Goal: Information Seeking & Learning: Compare options

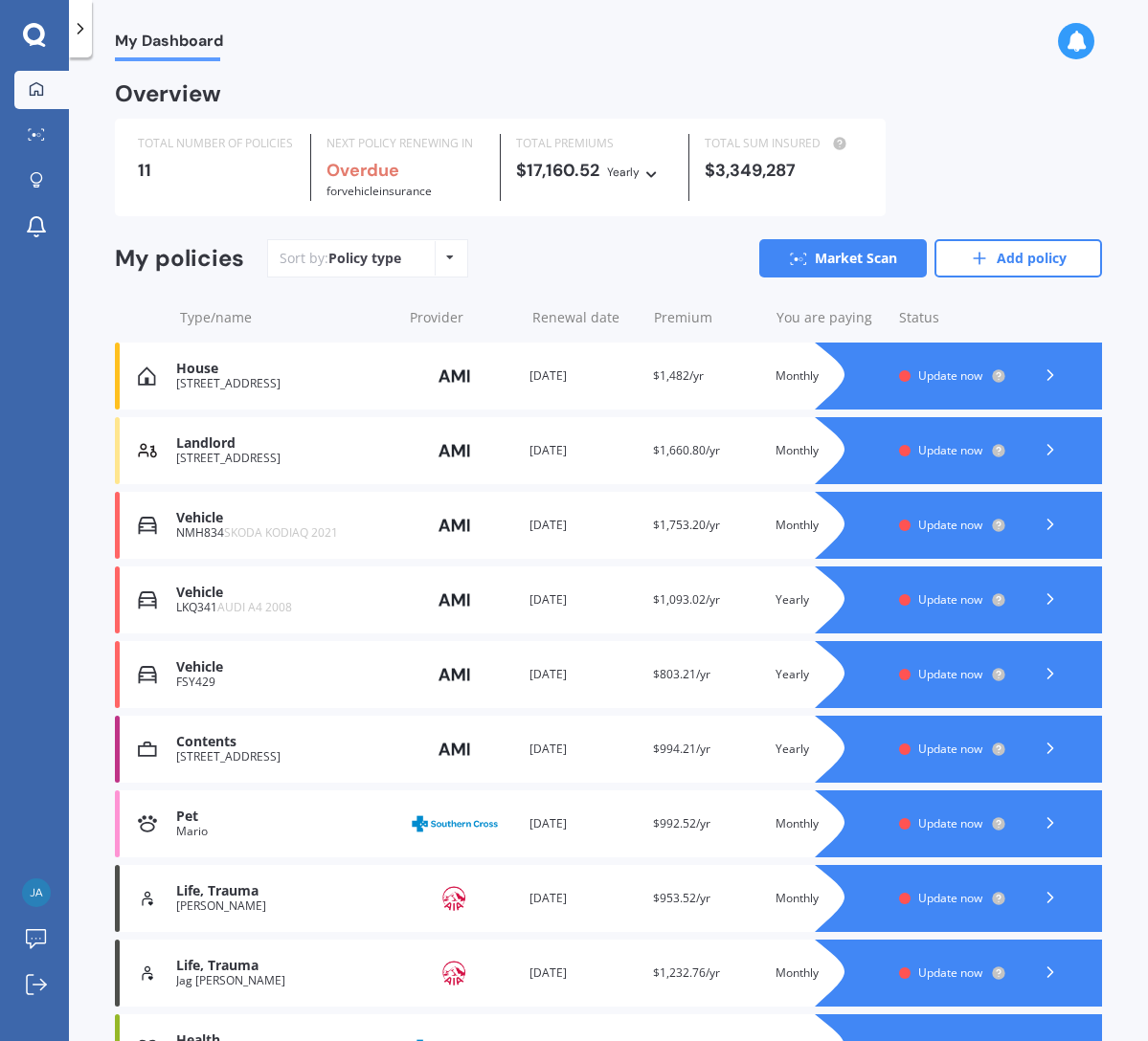
click at [1040, 377] on icon at bounding box center [1049, 374] width 19 height 19
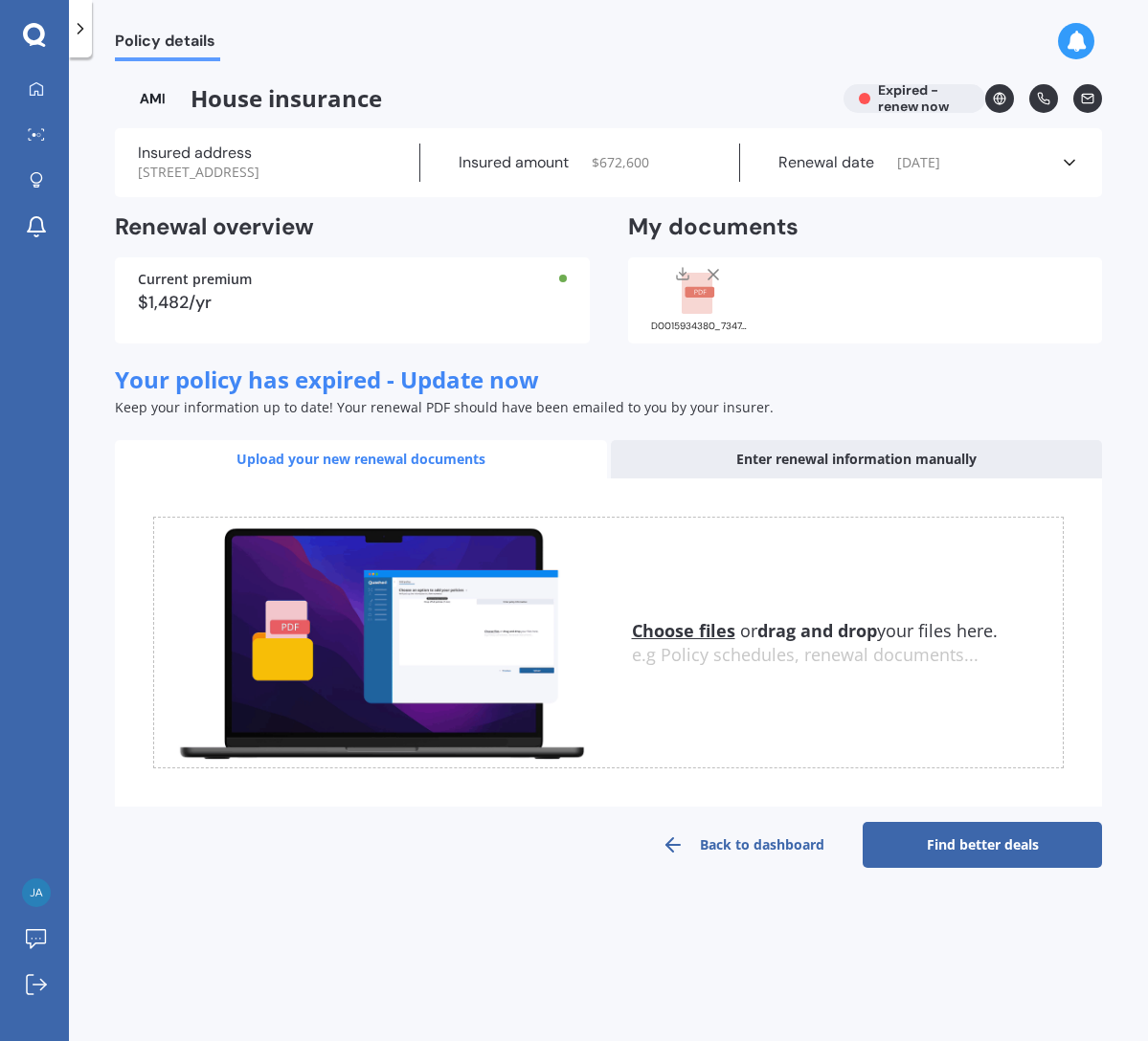
click at [536, 172] on div "Insured amount $ 672,600" at bounding box center [580, 162] width 321 height 38
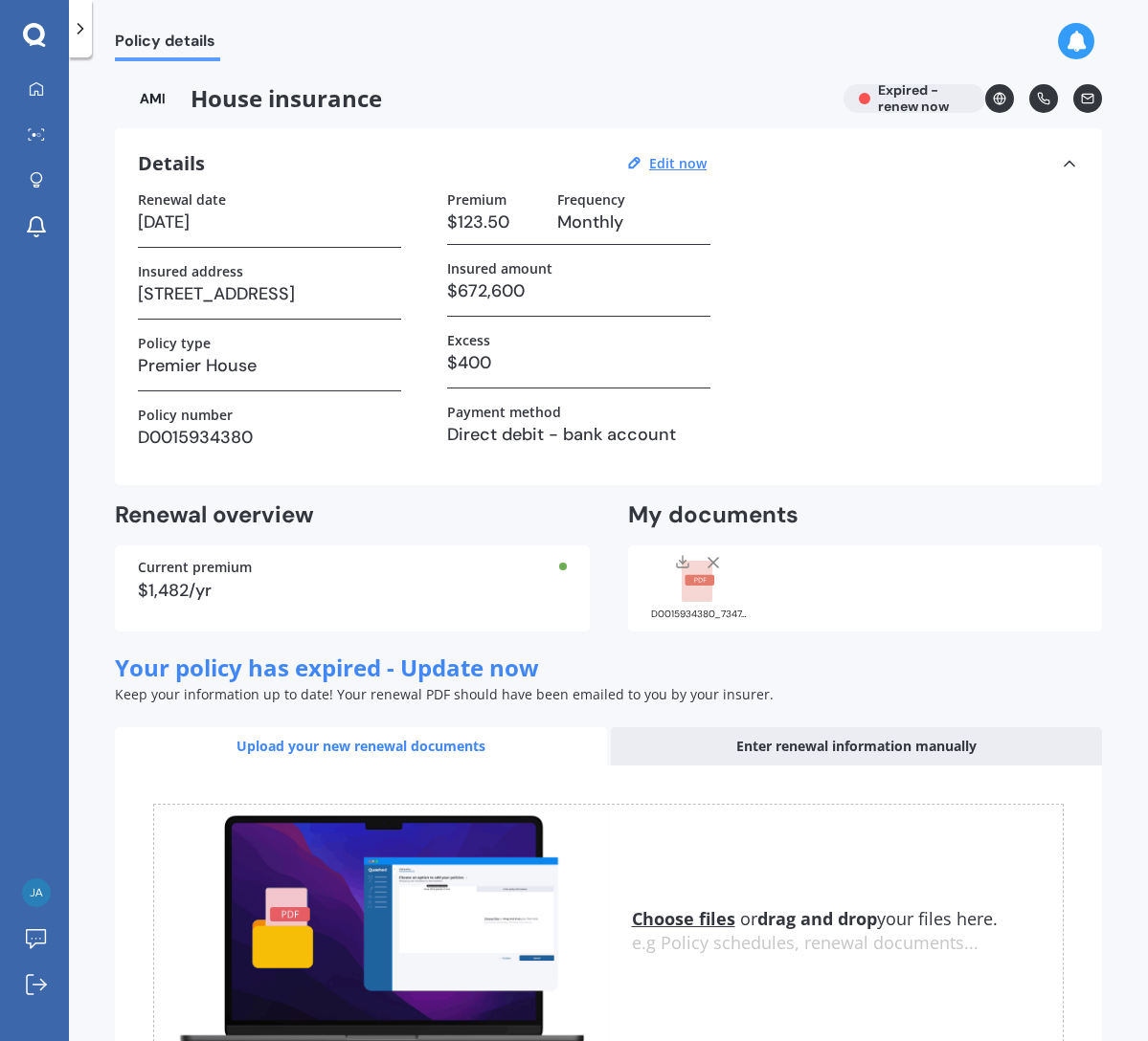
click at [508, 220] on h3 "$123.50" at bounding box center [494, 222] width 95 height 29
drag, startPoint x: 486, startPoint y: 220, endPoint x: 440, endPoint y: 220, distance: 46.0
click at [440, 220] on div "Renewal date [DATE] Insured address [STREET_ADDRESS] Policy type Premier House …" at bounding box center [607, 326] width 941 height 271
click at [680, 159] on u "Edit now" at bounding box center [678, 163] width 58 height 18
select select "03"
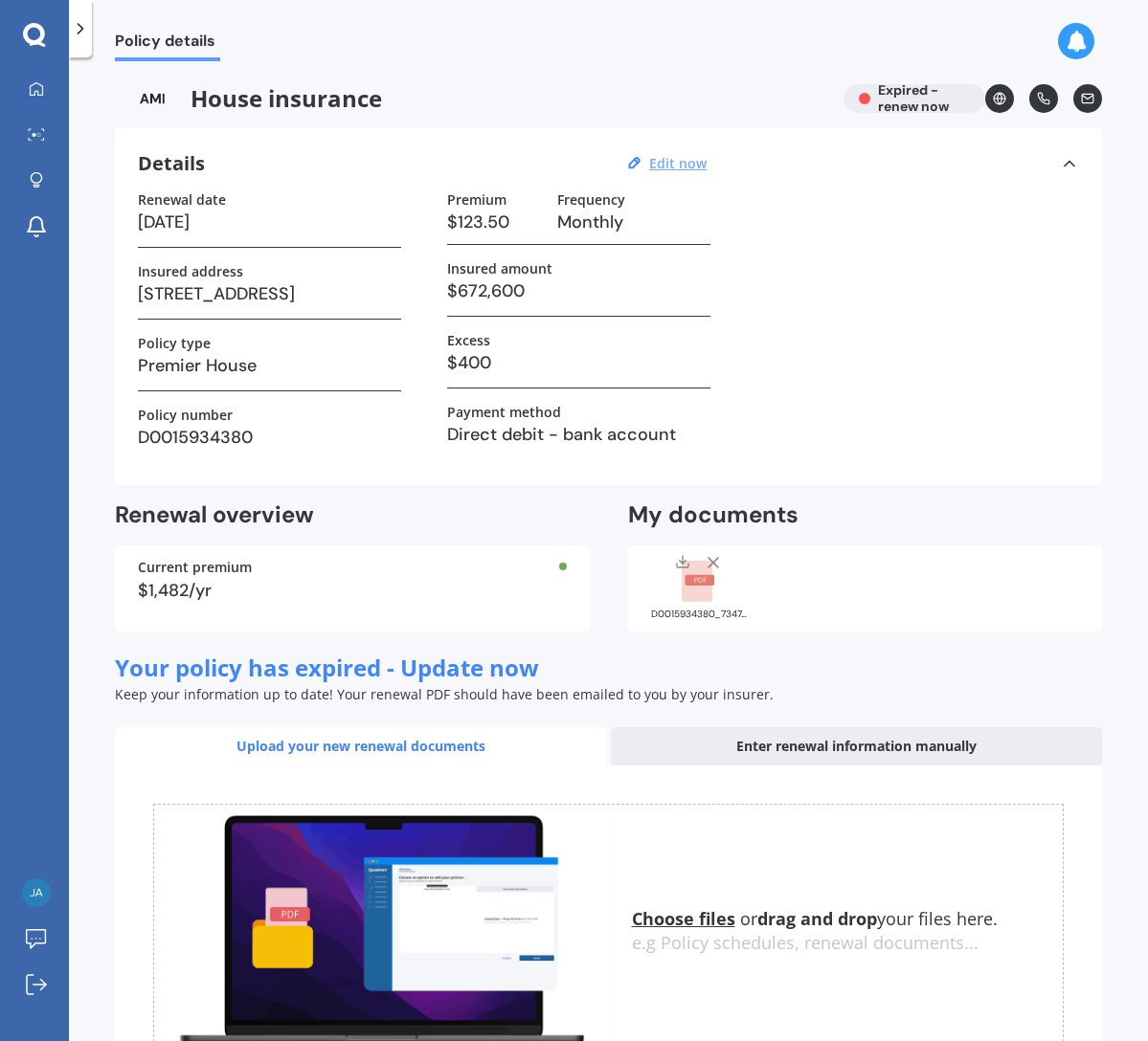
select select "12"
select select "2023"
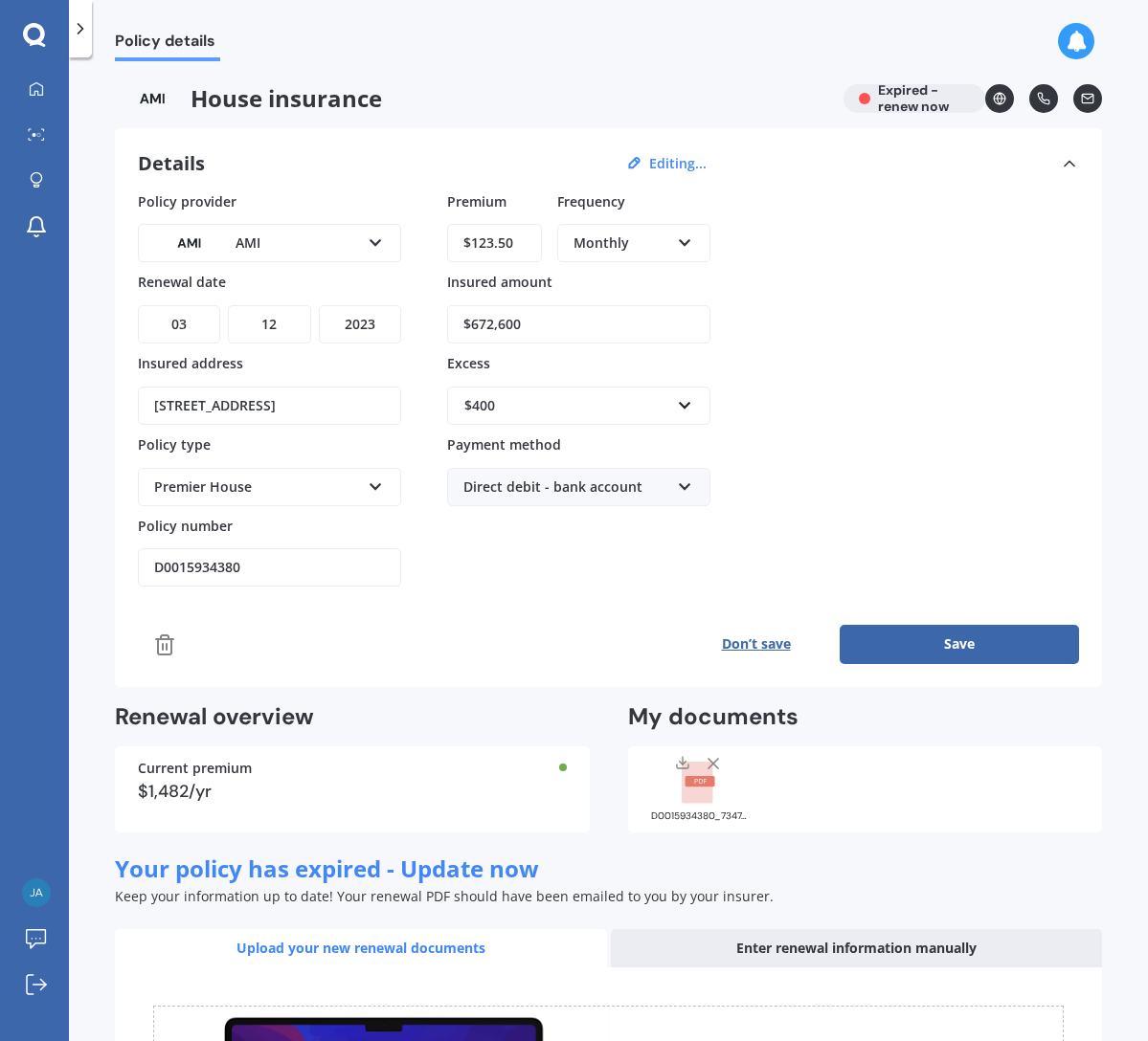
drag, startPoint x: 516, startPoint y: 242, endPoint x: 432, endPoint y: 243, distance: 84.0
click at [432, 243] on div "Policy provider AMI AA AMI AMP ANZ ASB Ando BNZ Co-Operative Bank FMG Initio Ki…" at bounding box center [607, 389] width 941 height 396
drag, startPoint x: 509, startPoint y: 248, endPoint x: 445, endPoint y: 237, distance: 64.9
click at [445, 237] on div "Policy provider AMI AA AMI AMP ANZ ASB Ando BNZ Co-Operative Bank FMG Initio Ki…" at bounding box center [607, 389] width 941 height 396
type input "$171.91"
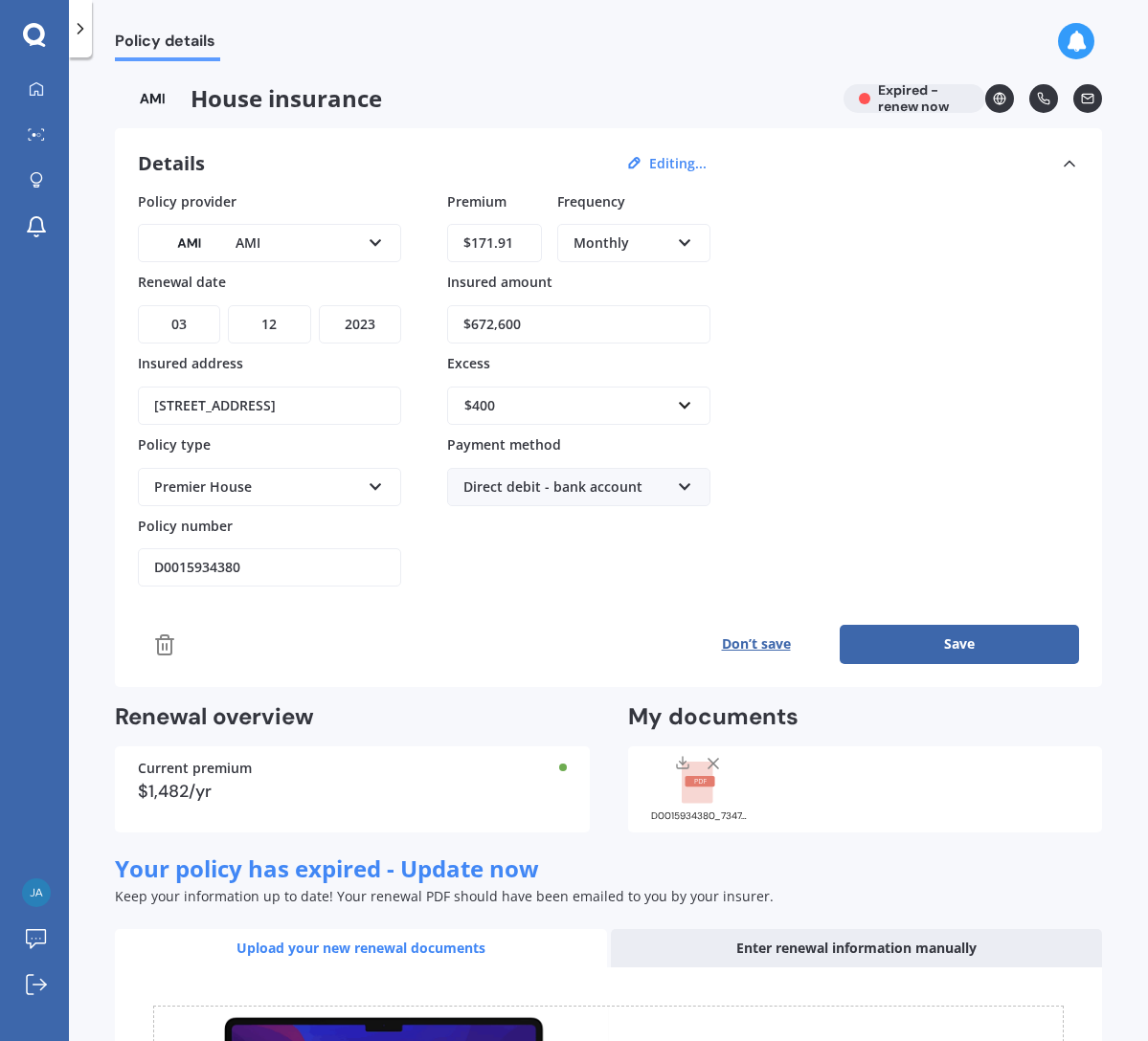
click at [574, 318] on input "$672,600" at bounding box center [578, 324] width 263 height 38
drag, startPoint x: 561, startPoint y: 324, endPoint x: 475, endPoint y: 320, distance: 86.1
click at [475, 320] on input "$672,600" at bounding box center [578, 324] width 263 height 38
type input "$950,000"
click at [536, 403] on div "$400" at bounding box center [567, 405] width 206 height 21
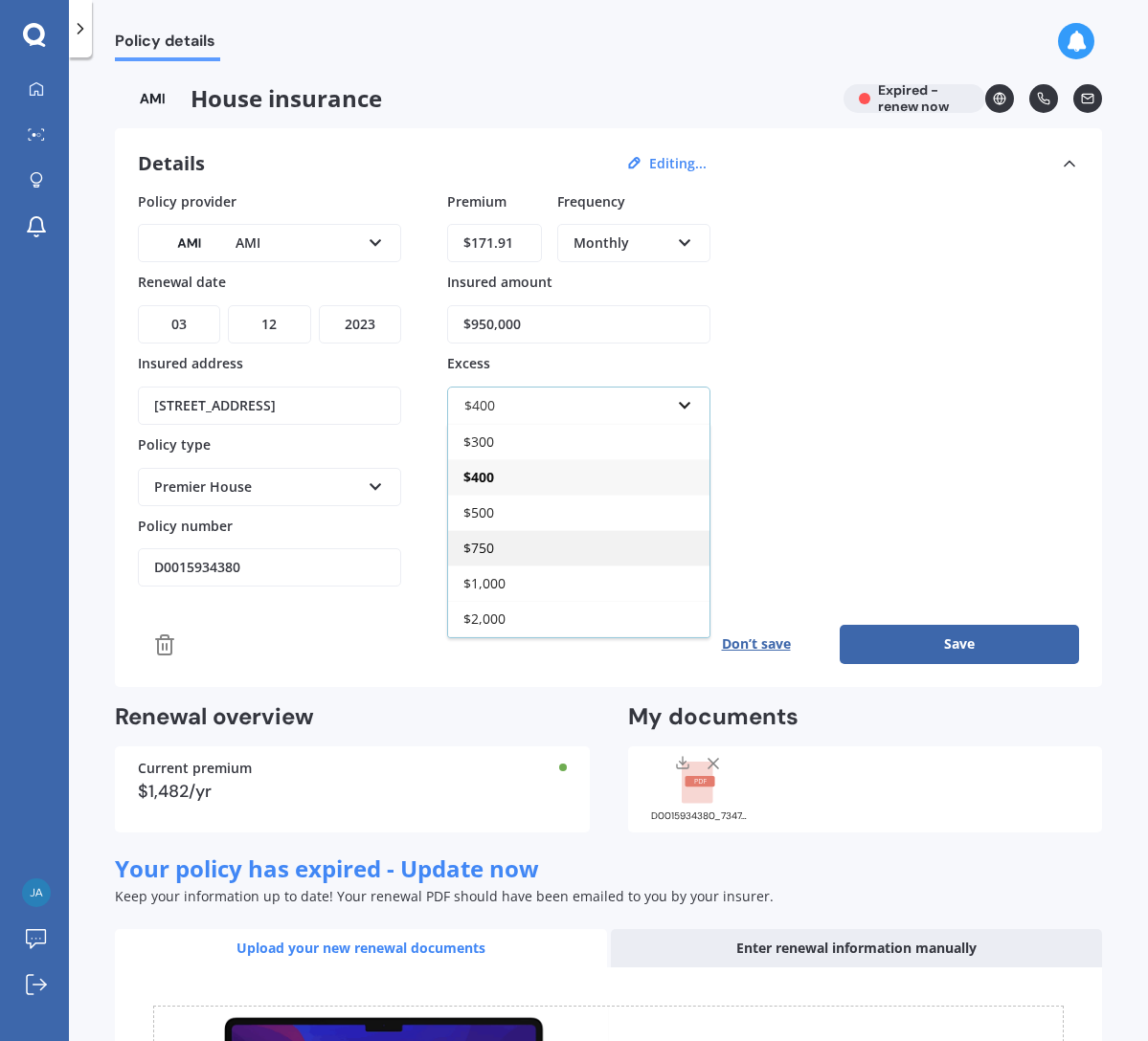
click at [500, 541] on div "$750" at bounding box center [578, 548] width 262 height 36
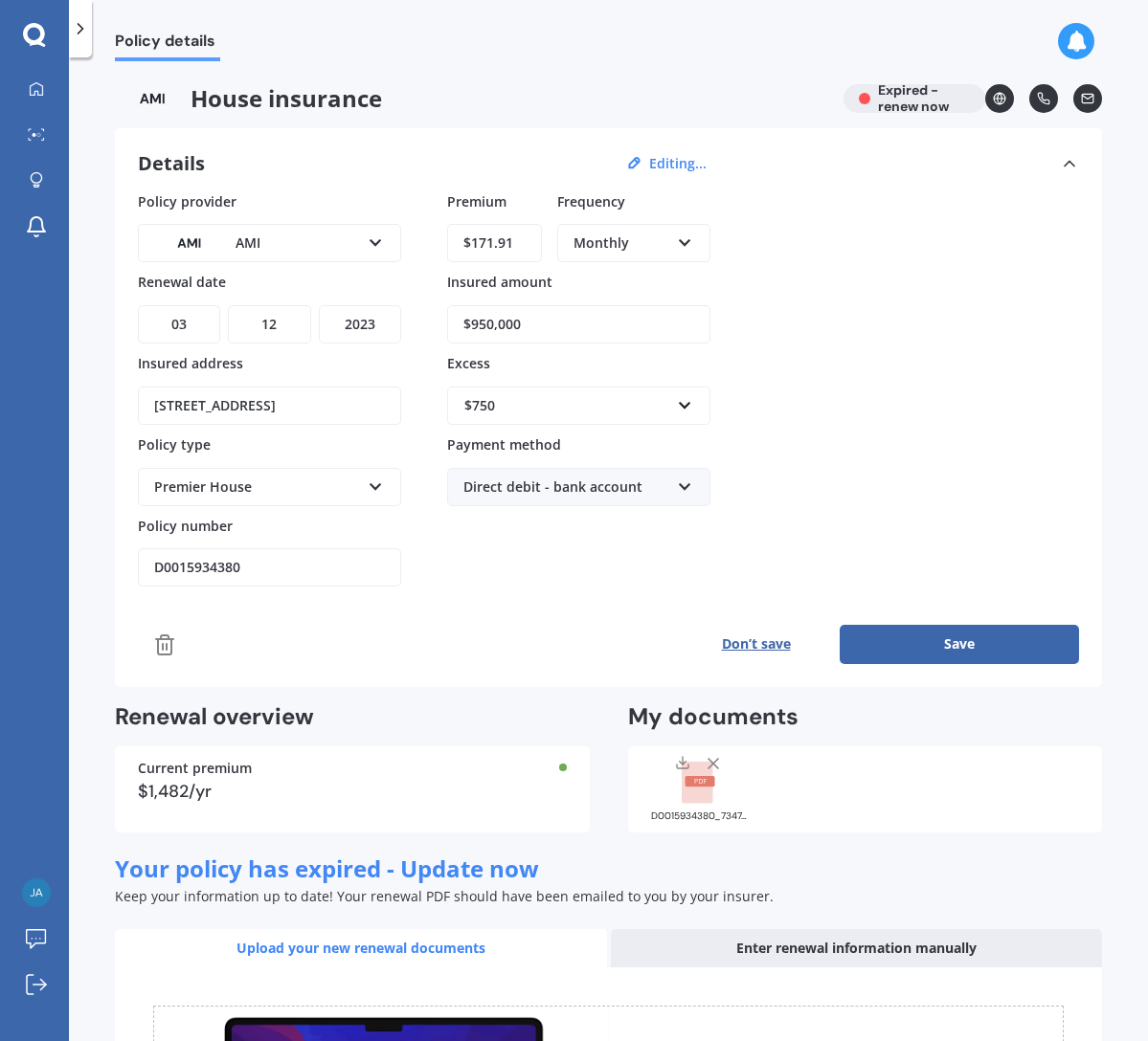
click at [911, 635] on button "Save" at bounding box center [959, 644] width 239 height 38
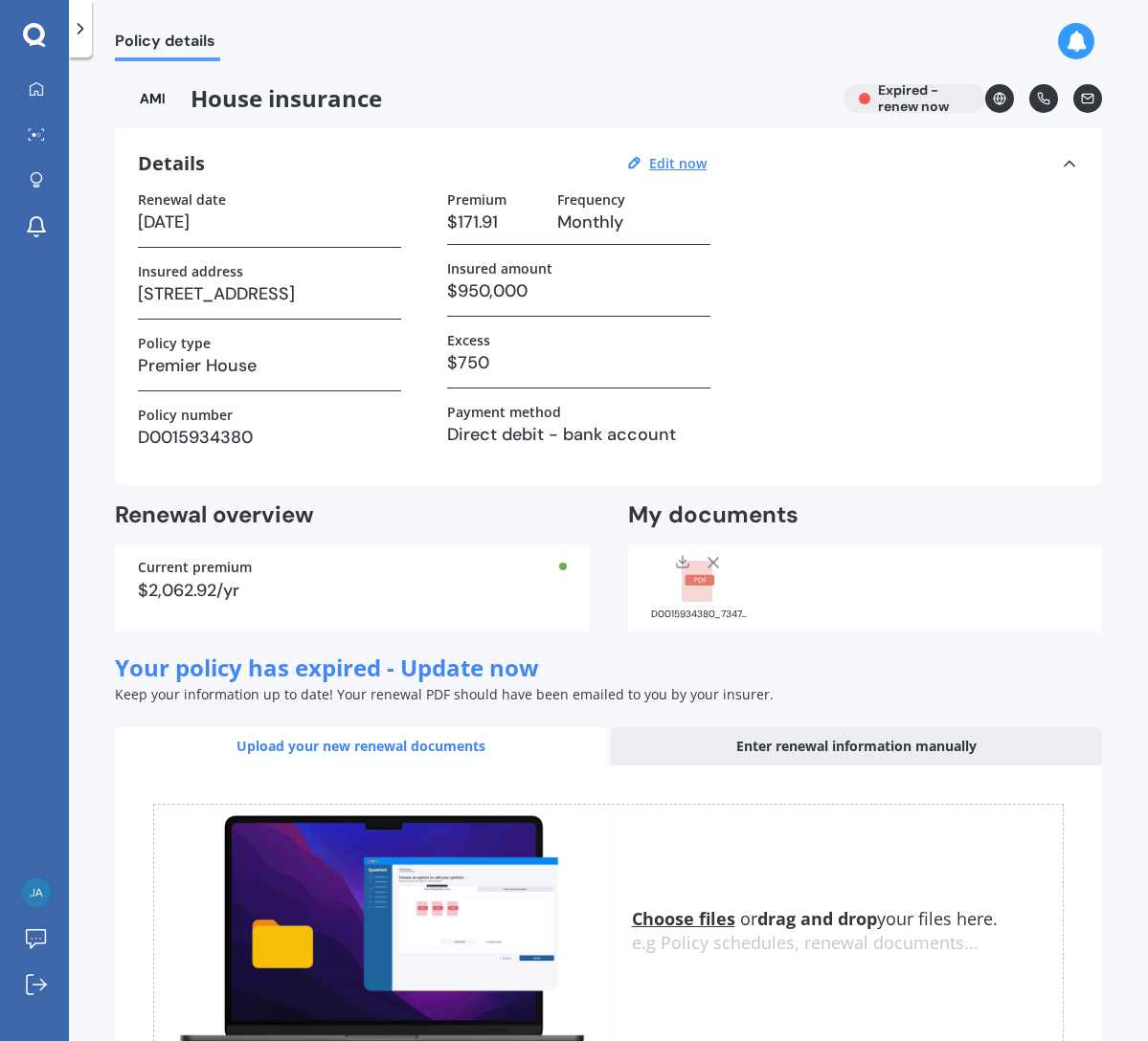
click at [177, 223] on h3 "[DATE]" at bounding box center [269, 222] width 263 height 29
click at [235, 222] on h3 "[DATE]" at bounding box center [269, 222] width 263 height 29
click at [662, 162] on u "Edit now" at bounding box center [678, 163] width 58 height 18
select select "03"
select select "12"
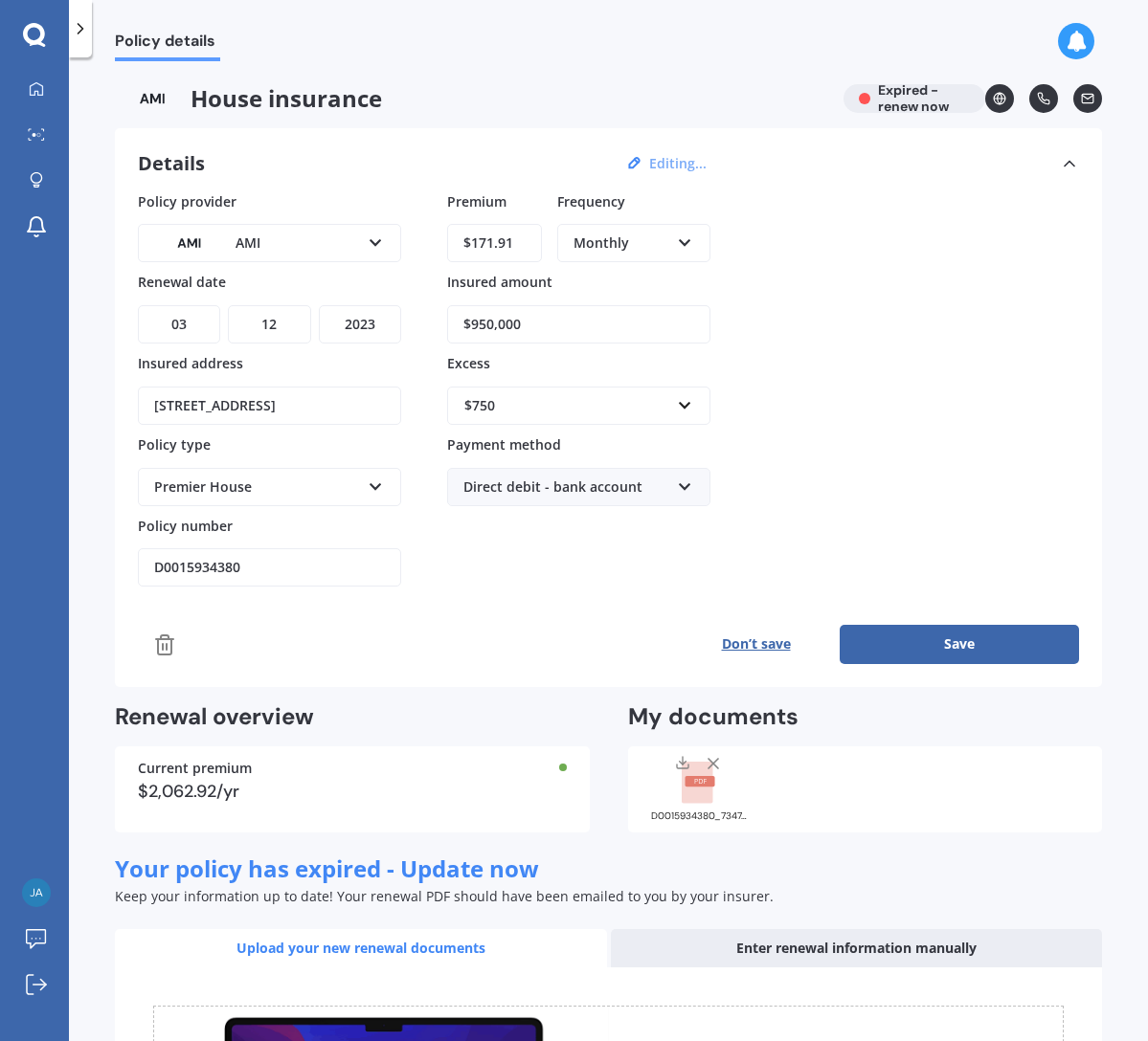
click at [379, 321] on select "YYYY 2027 2026 2025 2024 2023 2022 2021 2020 2019 2018 2017 2016 2015 2014 2013…" at bounding box center [359, 324] width 83 height 38
select select "2025"
click at [319, 306] on select "YYYY 2027 2026 2025 2024 2023 2022 2021 2020 2019 2018 2017 2016 2015 2014 2013…" at bounding box center [359, 324] width 83 height 38
click at [928, 644] on button "Save" at bounding box center [959, 644] width 239 height 38
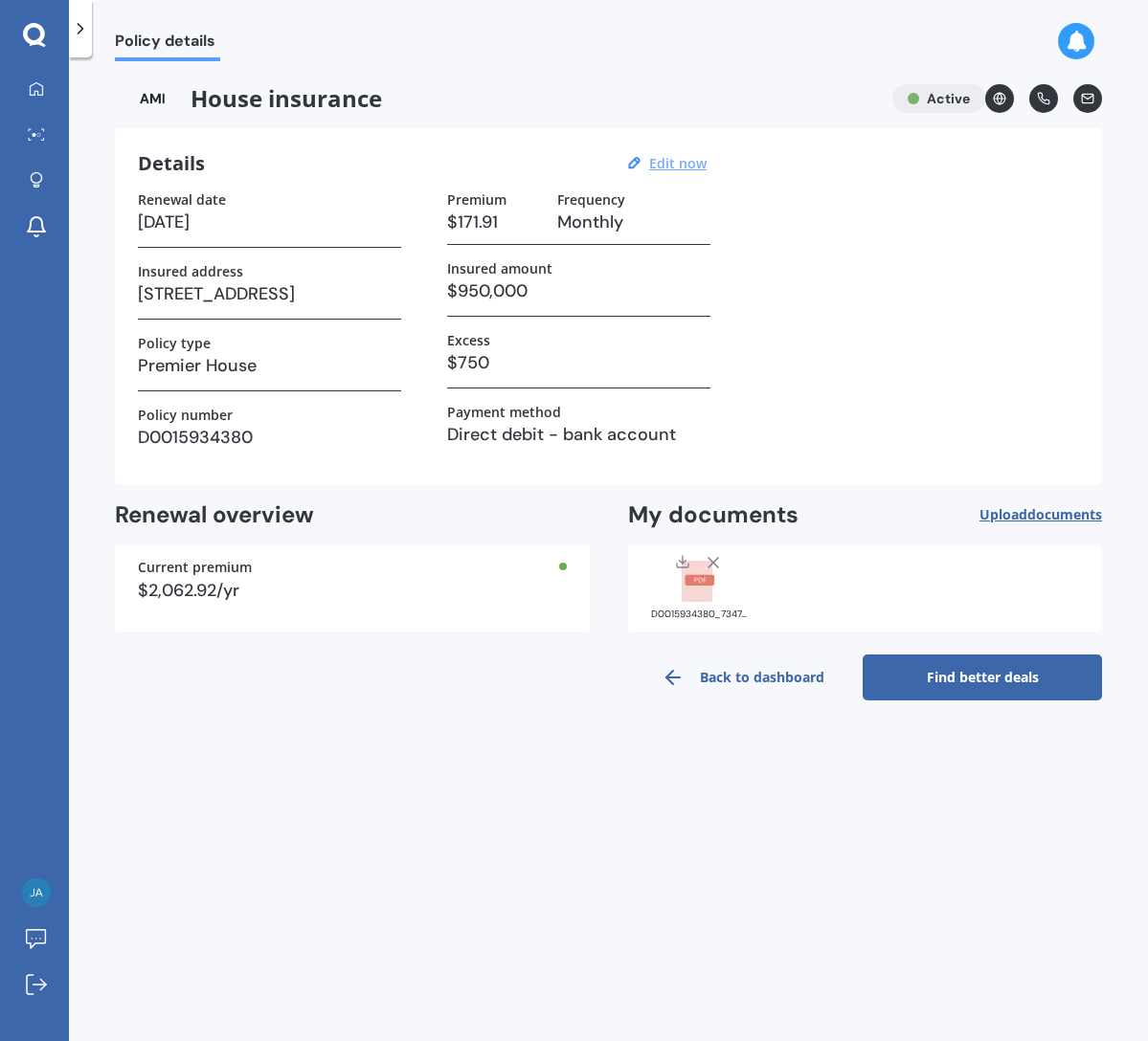
click at [979, 676] on link "Find better deals" at bounding box center [982, 678] width 239 height 46
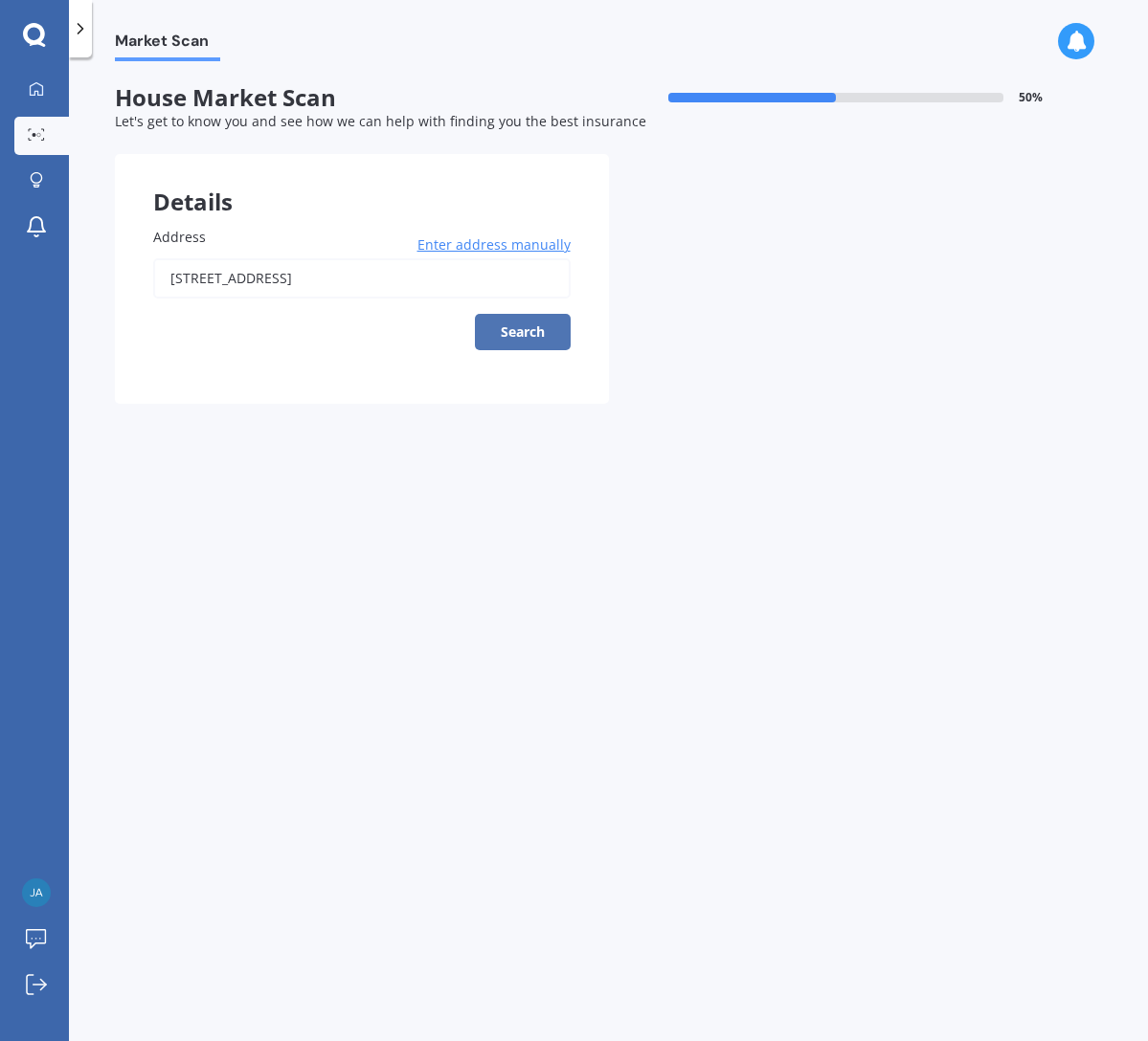
click at [532, 337] on button "Search" at bounding box center [523, 331] width 96 height 37
type input "[STREET_ADDRESS]"
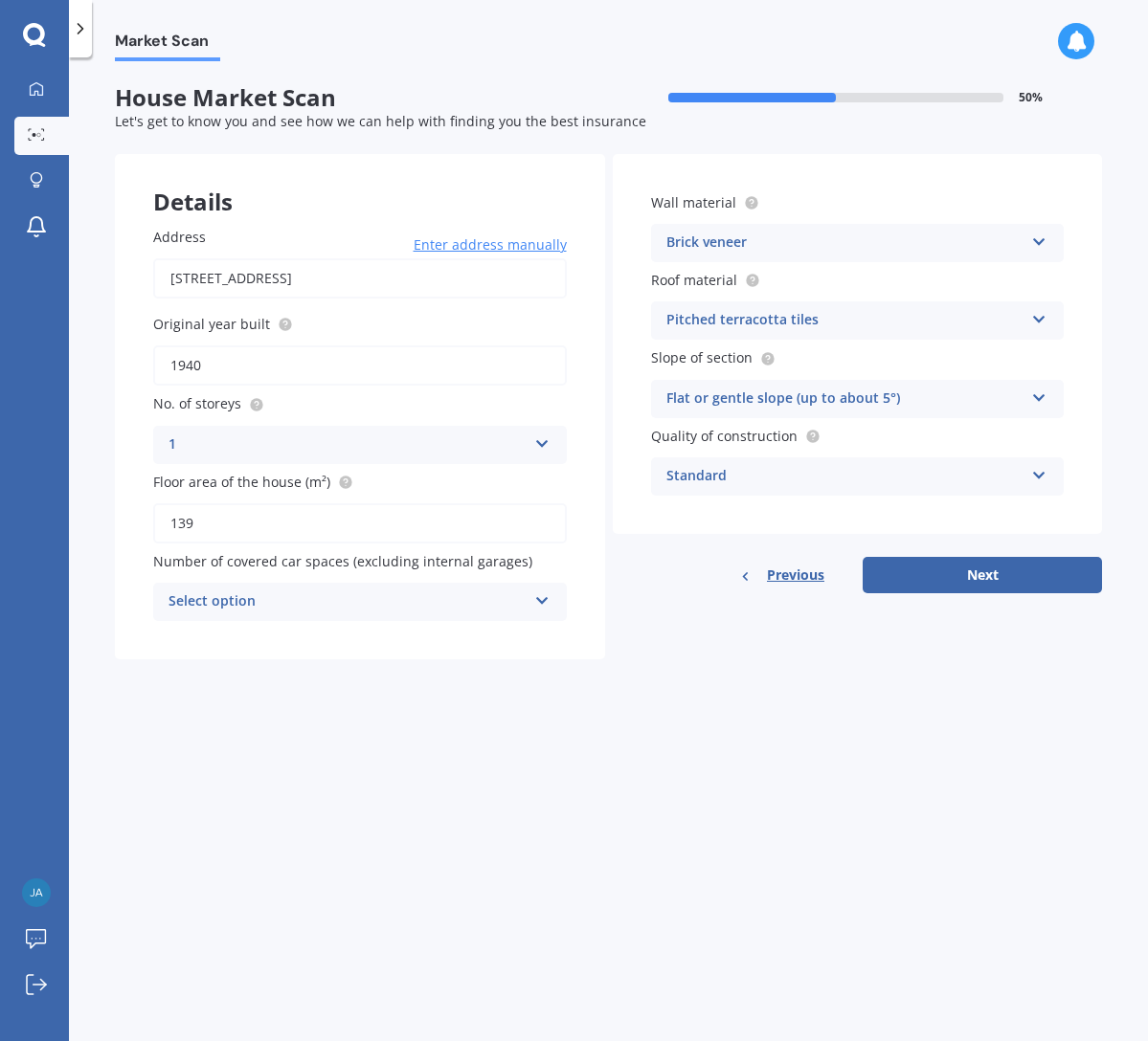
click at [1036, 238] on icon at bounding box center [1039, 238] width 16 height 13
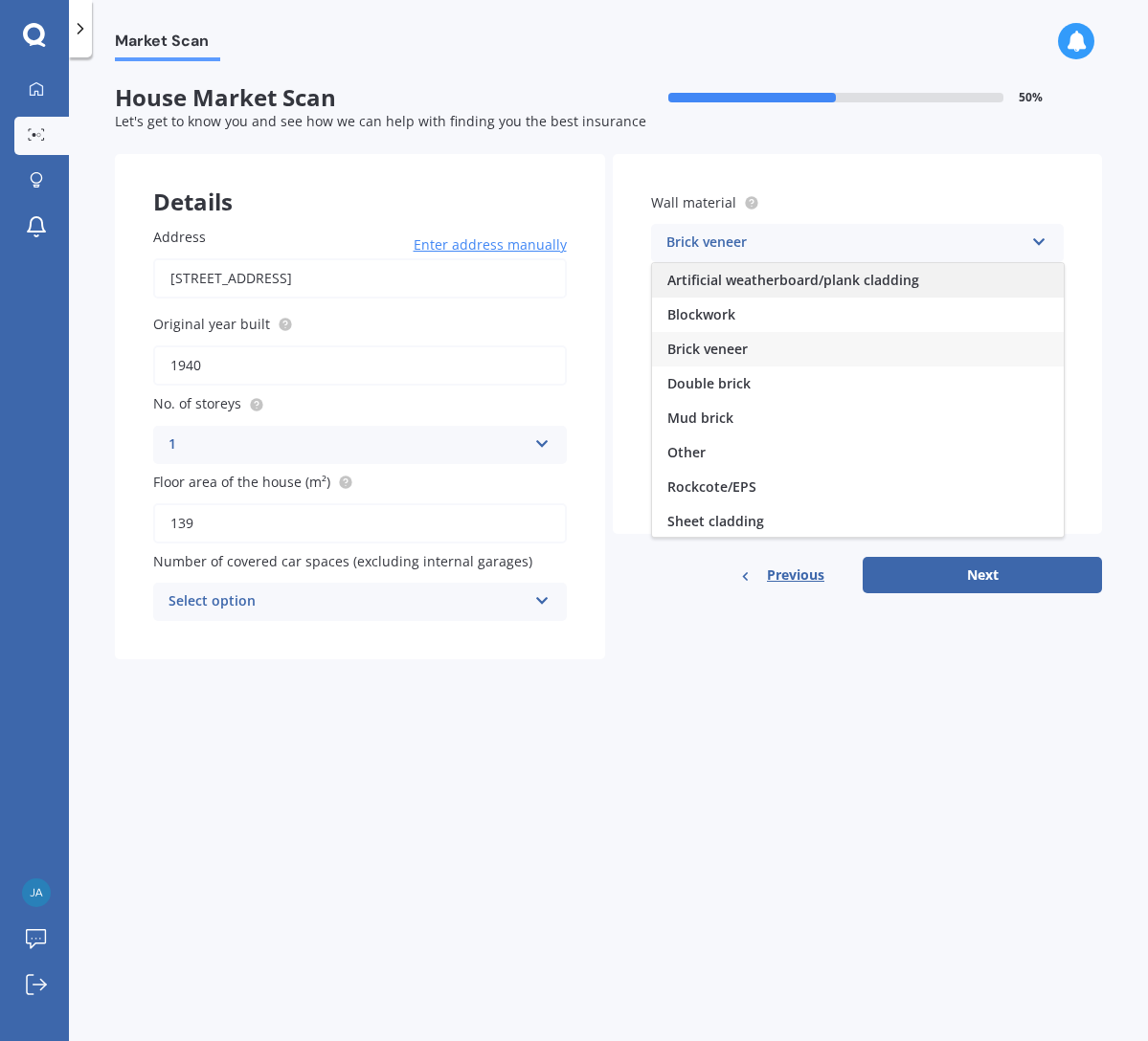
click at [861, 279] on span "Artificial weatherboard/plank cladding" at bounding box center [793, 280] width 252 height 18
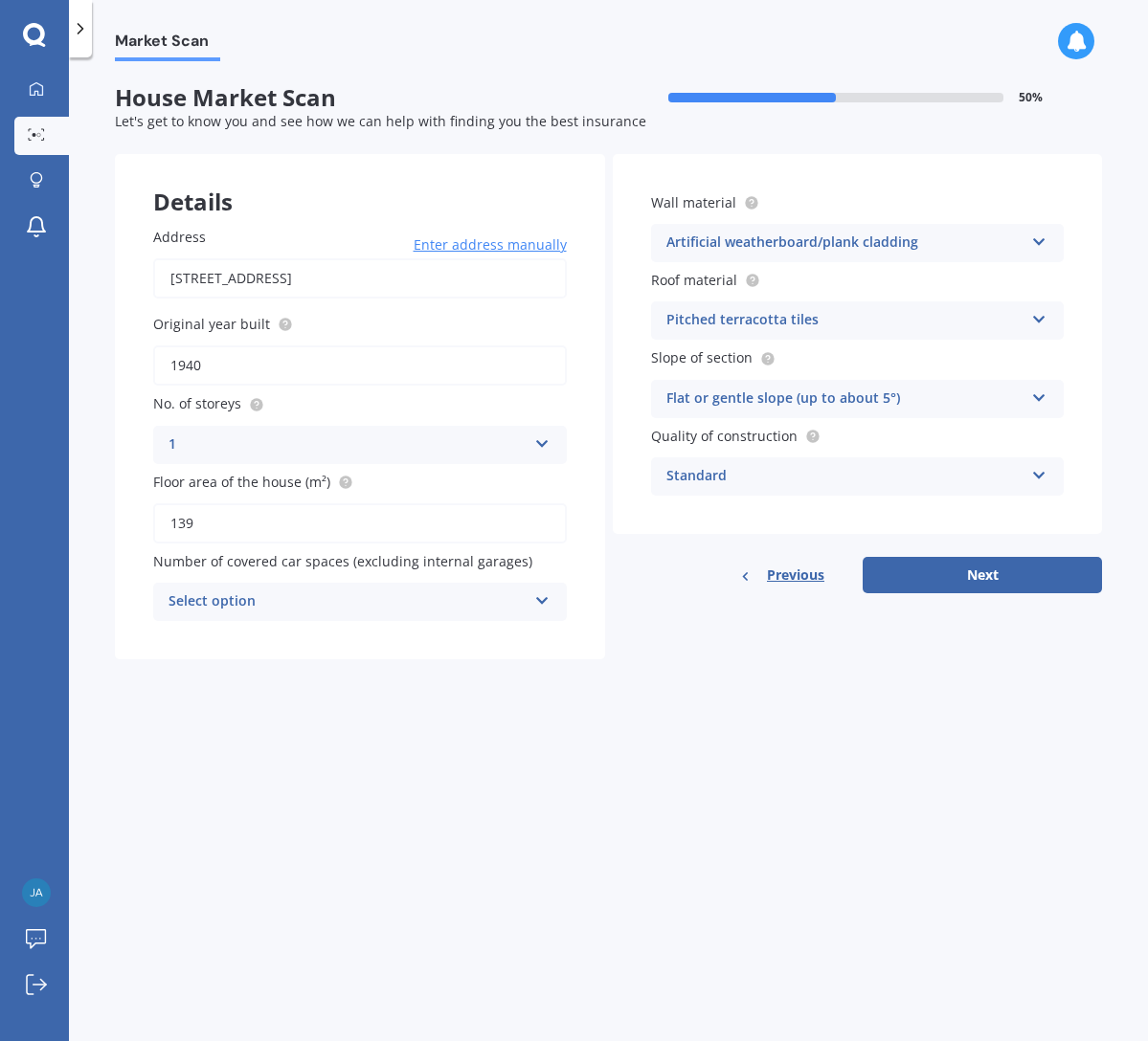
click at [1036, 315] on icon at bounding box center [1039, 315] width 16 height 13
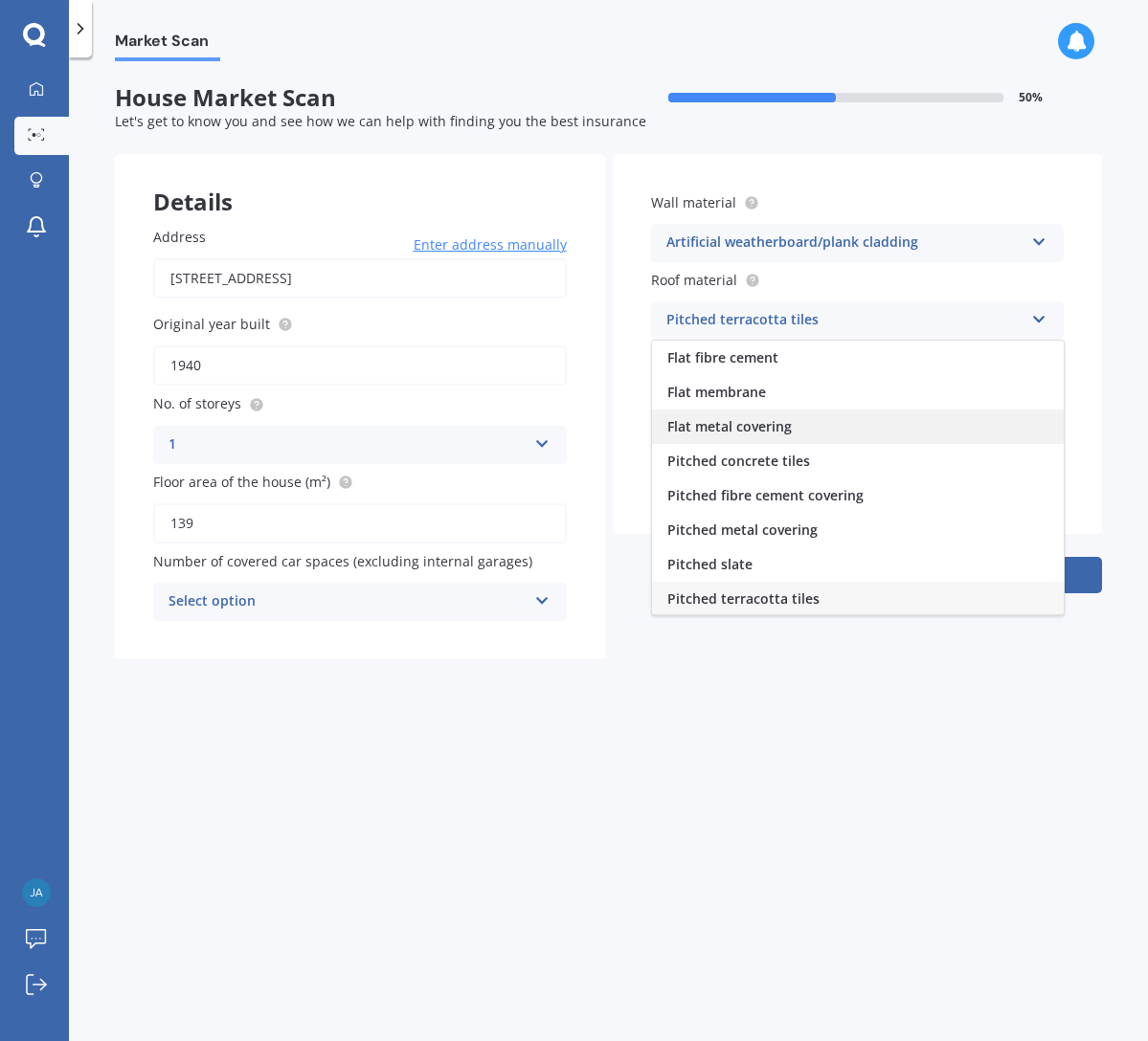
click at [808, 418] on div "Flat metal covering" at bounding box center [858, 427] width 412 height 35
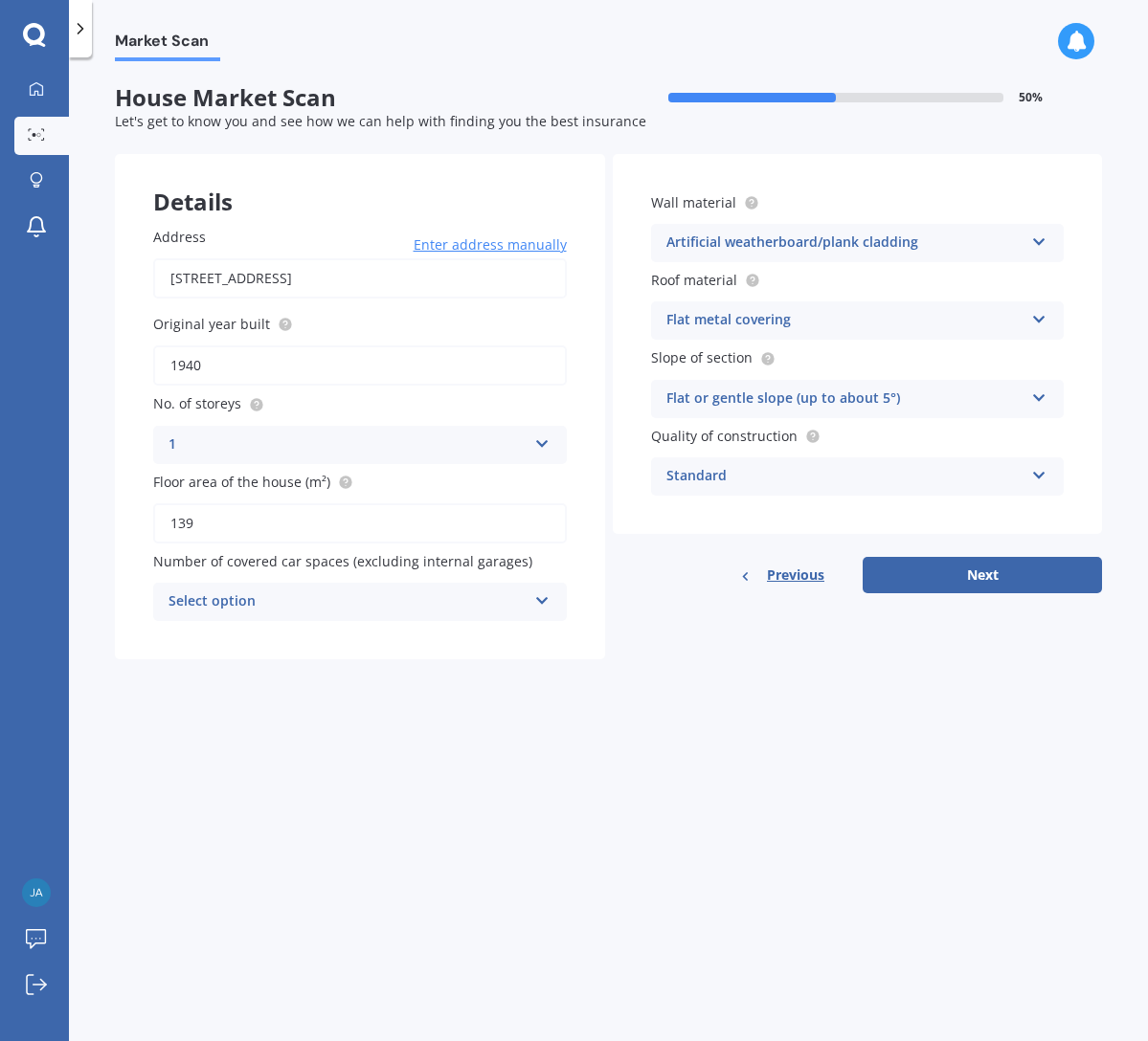
click at [1018, 396] on div "Flat or gentle slope (up to about 5°)" at bounding box center [845, 398] width 358 height 23
click at [1017, 396] on div "Flat or gentle slope (up to about 5°)" at bounding box center [845, 398] width 358 height 23
click at [1009, 476] on div "Standard" at bounding box center [845, 476] width 358 height 23
click at [713, 517] on span "Standard" at bounding box center [697, 514] width 61 height 18
click at [180, 443] on div "1" at bounding box center [347, 445] width 358 height 23
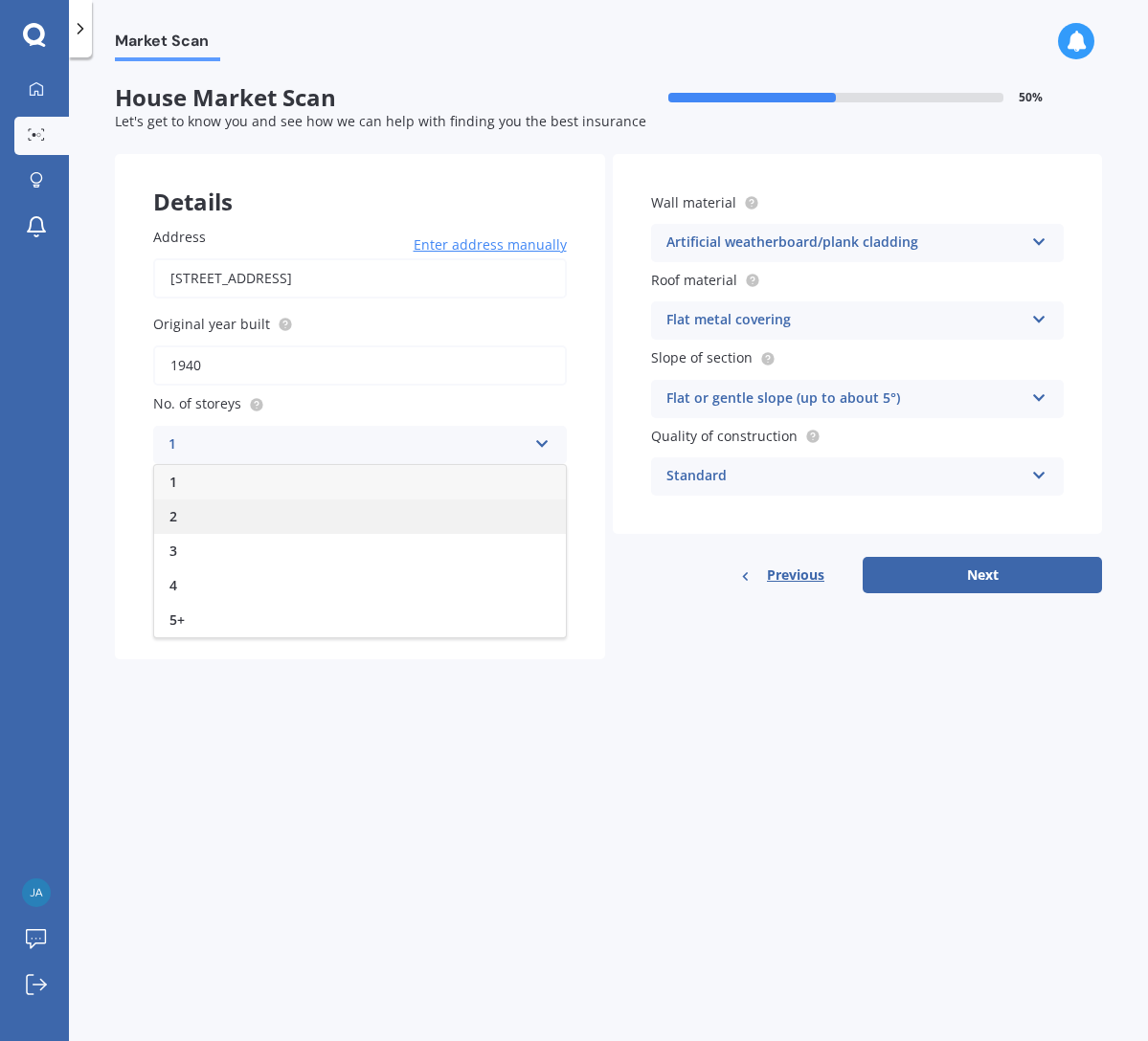
click at [179, 517] on div "2" at bounding box center [360, 517] width 412 height 35
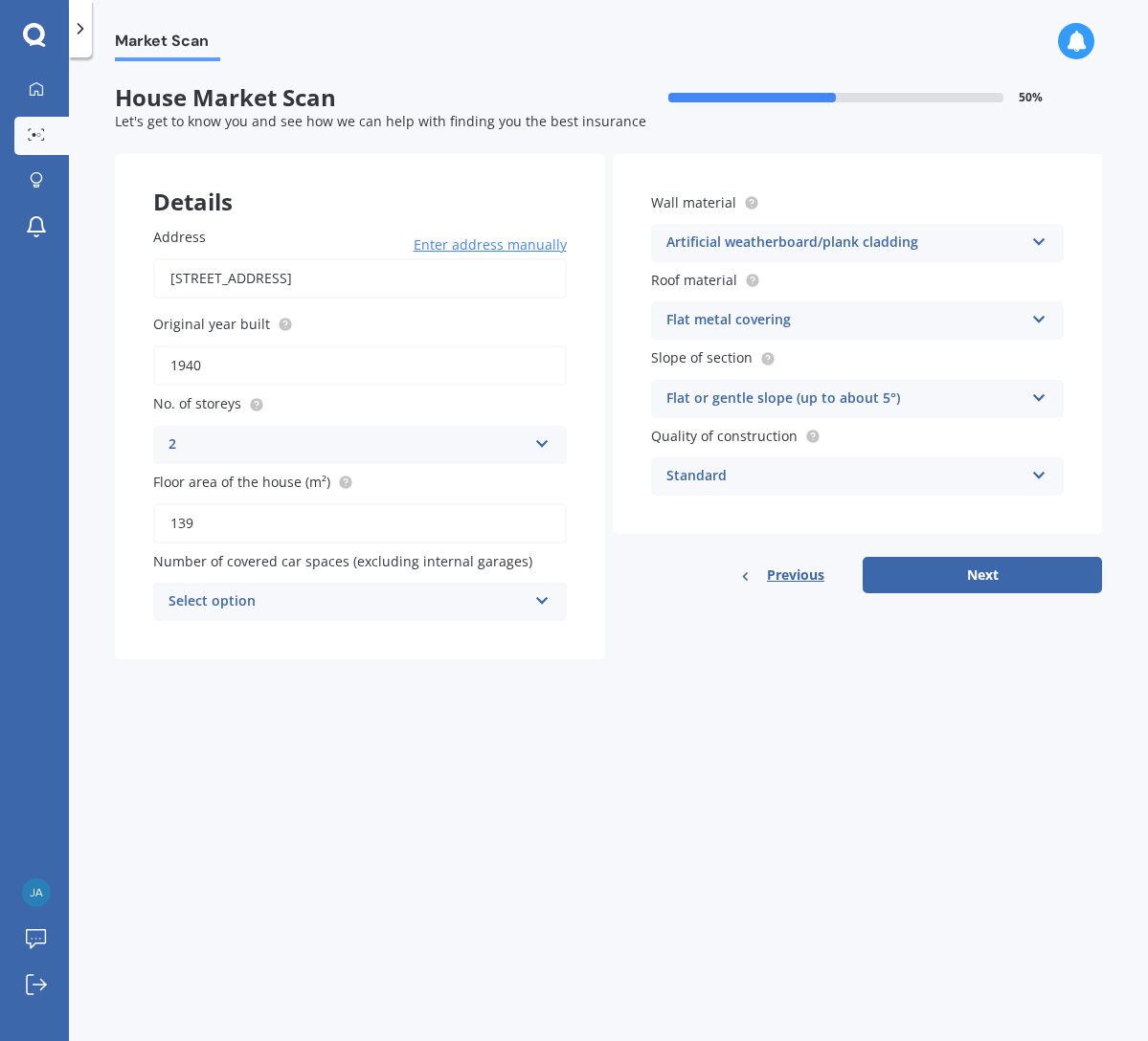
click at [212, 531] on input "139" at bounding box center [359, 523] width 413 height 40
drag, startPoint x: 212, startPoint y: 531, endPoint x: 140, endPoint y: 521, distance: 72.7
click at [140, 521] on div "Address [STREET_ADDRESS] Enter address manually Search Original year built 1940…" at bounding box center [359, 423] width 490 height 471
type input "250"
click at [358, 637] on div "Address [STREET_ADDRESS] Enter address manually Search Original year built 1940…" at bounding box center [359, 423] width 490 height 471
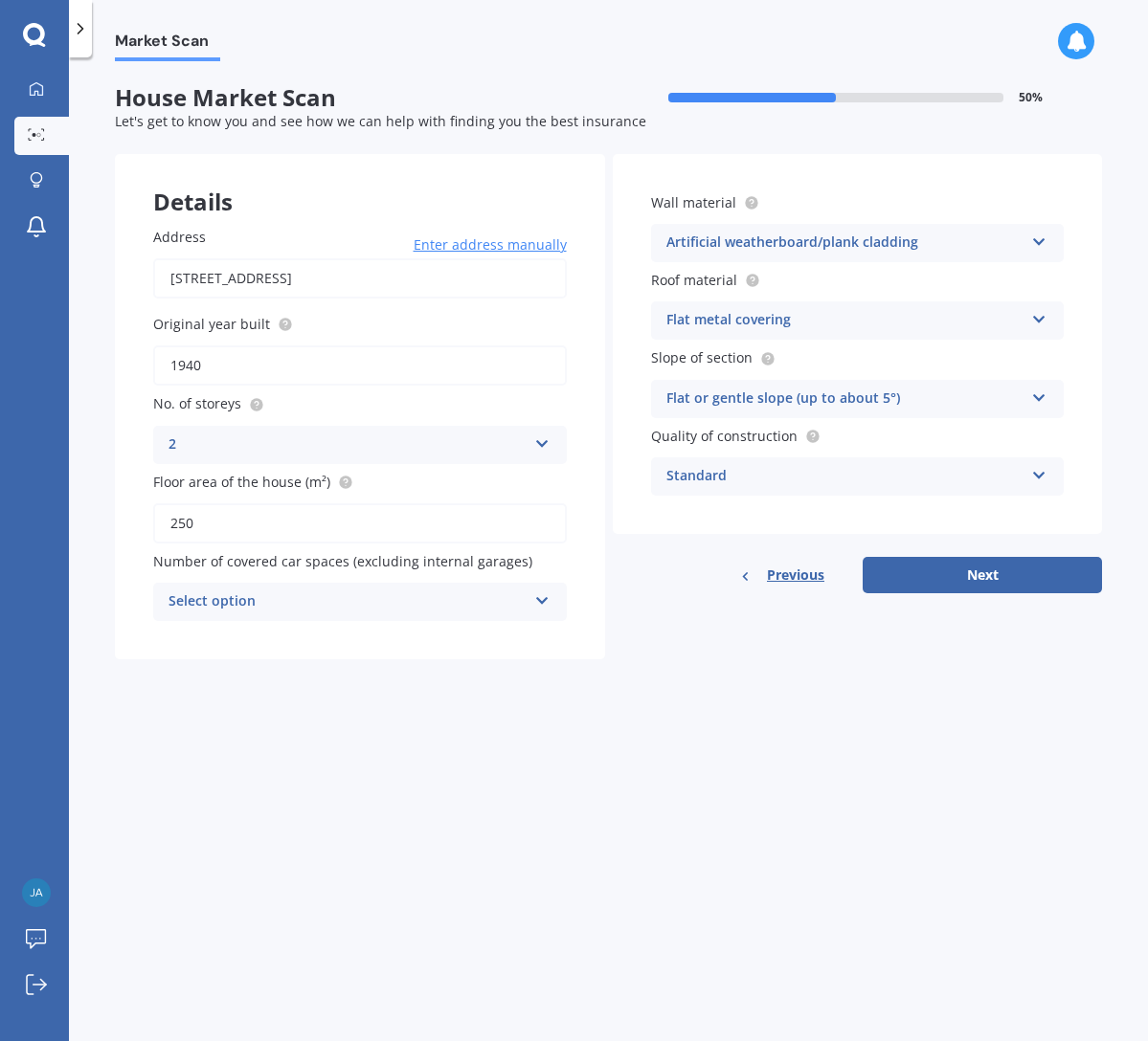
click at [539, 604] on icon at bounding box center [543, 596] width 16 height 13
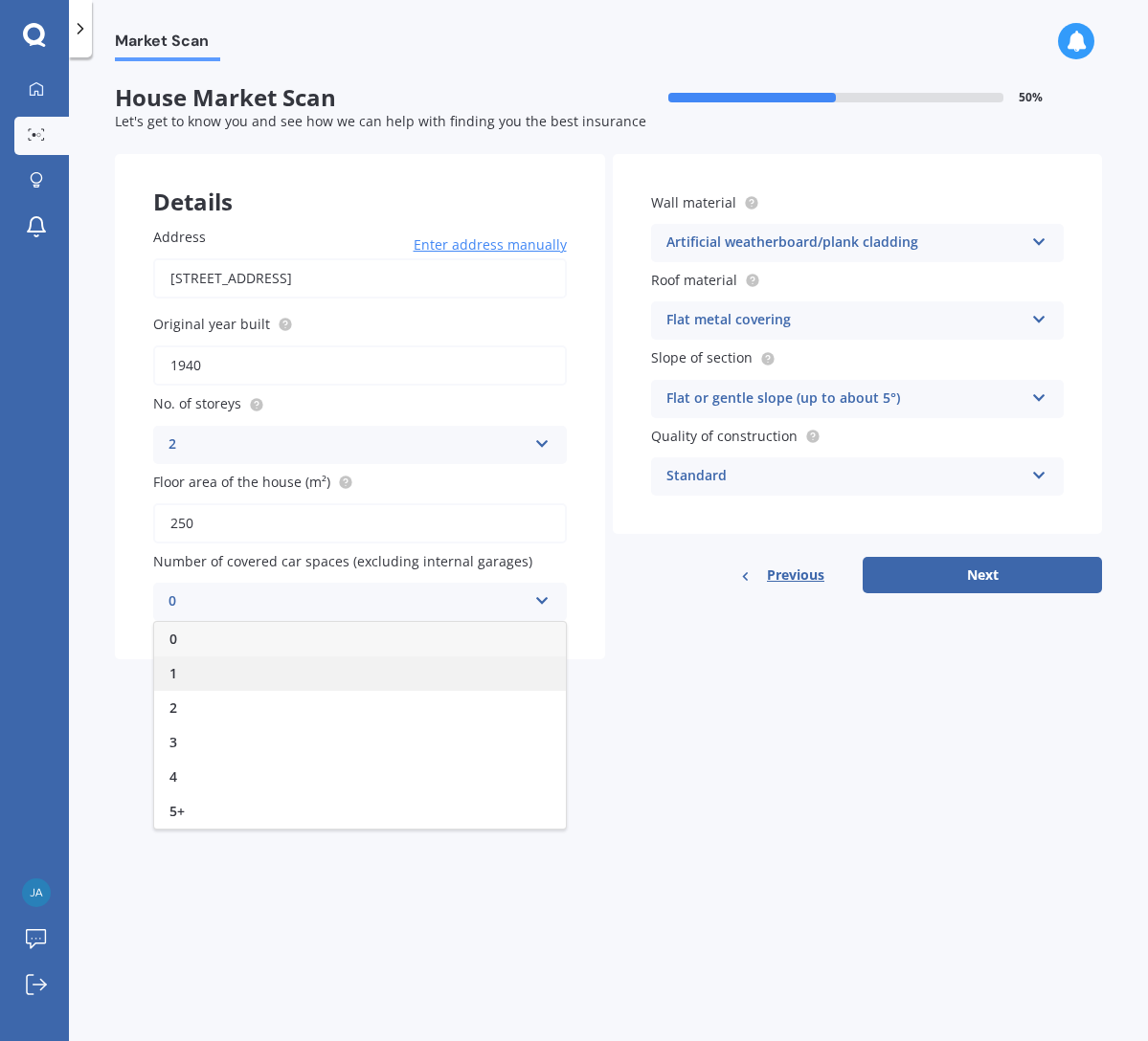
click at [277, 678] on div "1" at bounding box center [360, 674] width 412 height 35
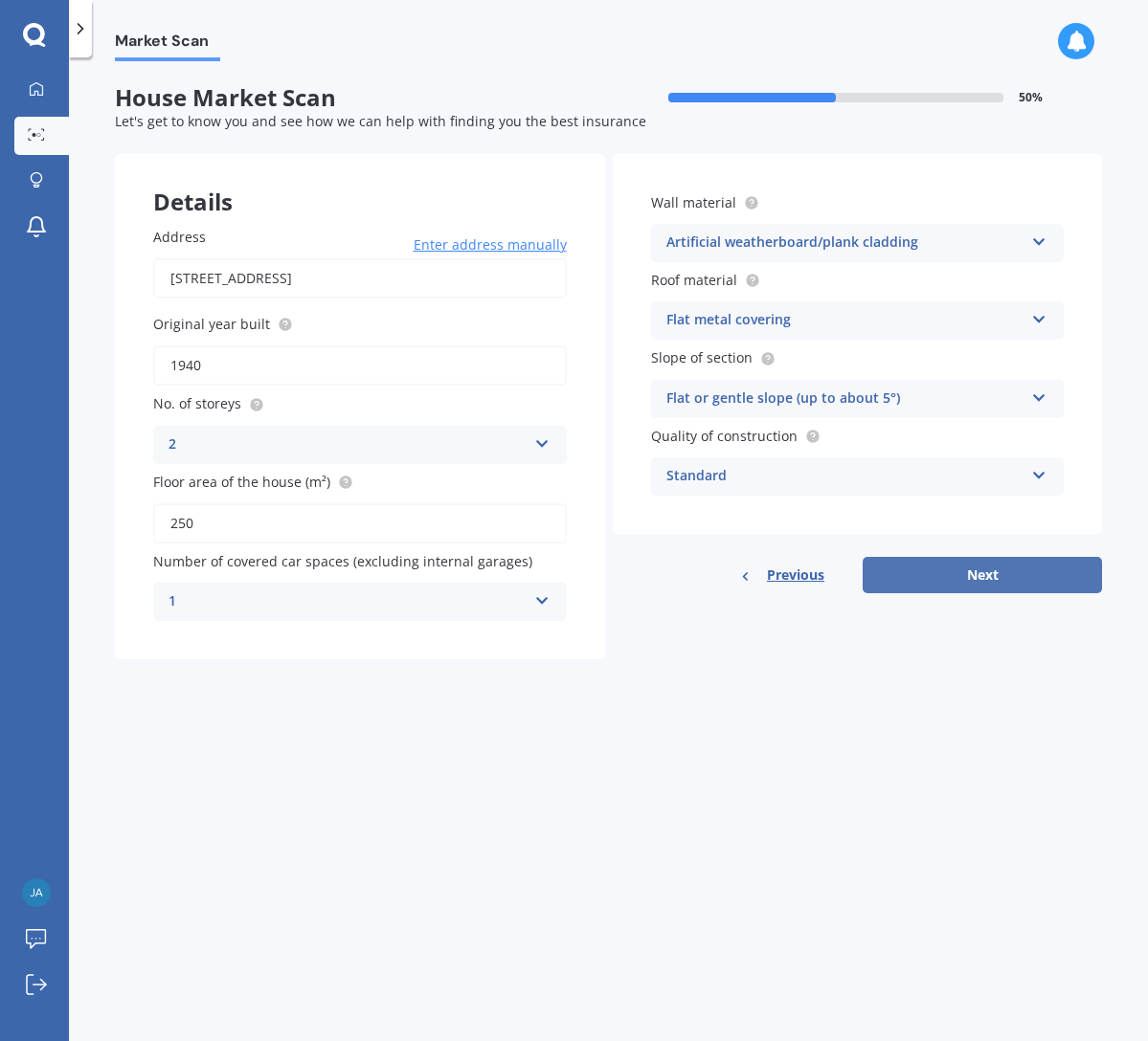
click at [1005, 579] on button "Next" at bounding box center [982, 575] width 239 height 37
select select "09"
select select "10"
select select "1978"
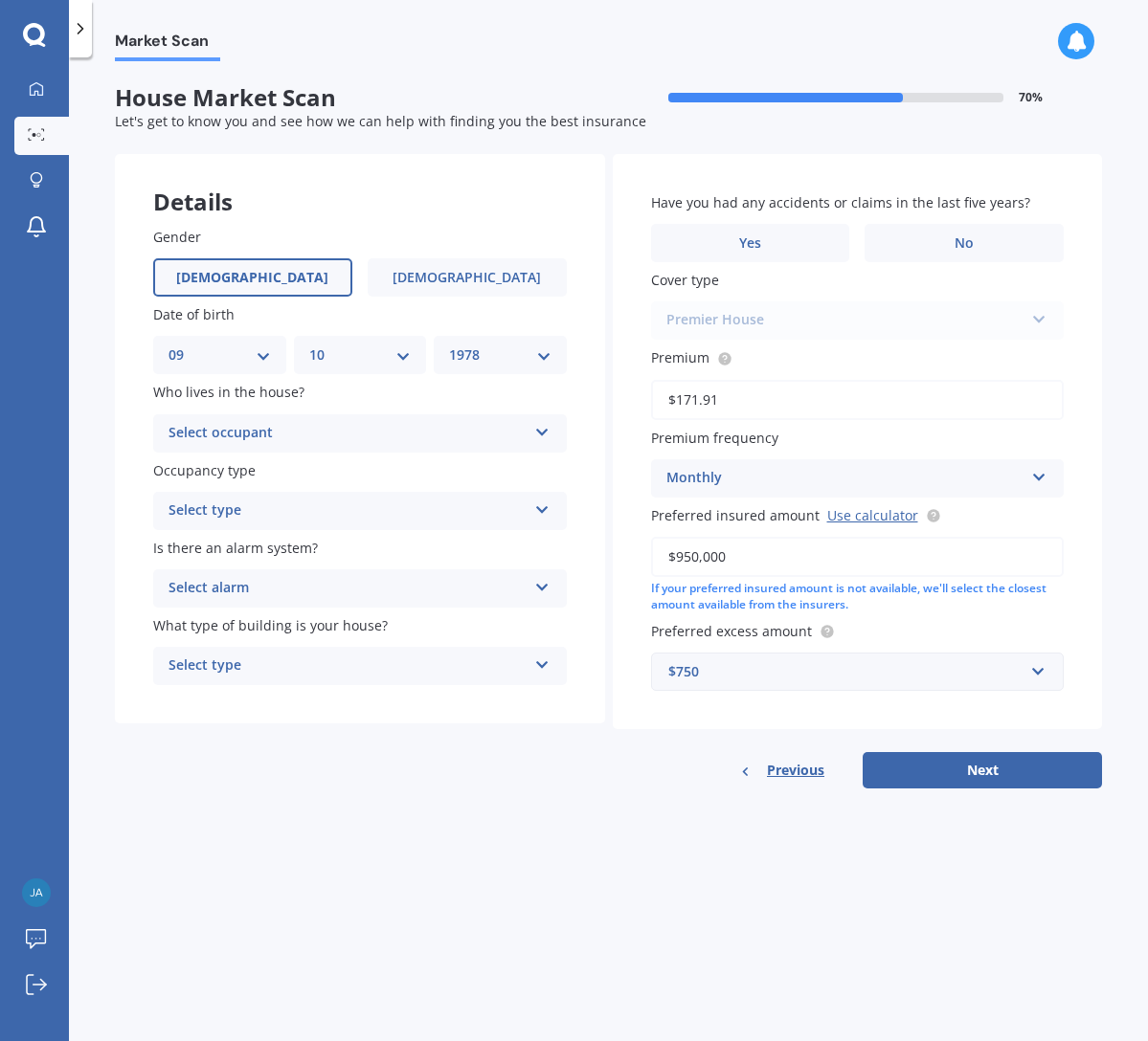
click at [476, 444] on div "Select occupant" at bounding box center [347, 433] width 358 height 23
click at [345, 474] on div "Owner" at bounding box center [360, 471] width 412 height 35
click at [409, 512] on div "Select type" at bounding box center [347, 511] width 358 height 23
click at [347, 548] on div "Permanent" at bounding box center [360, 548] width 412 height 35
click at [449, 596] on div "Select alarm" at bounding box center [347, 588] width 358 height 23
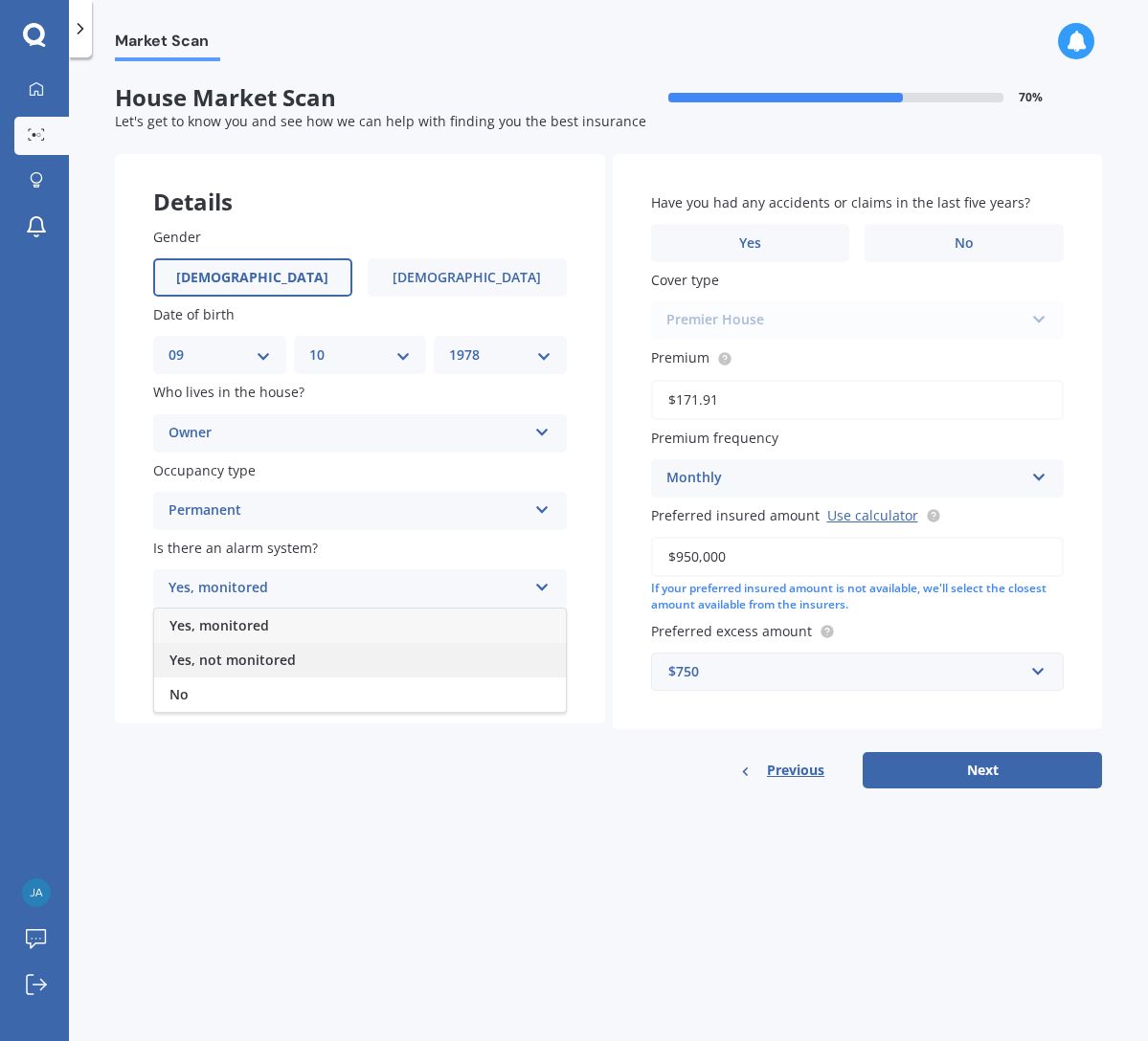
click at [260, 656] on span "Yes, not monitored" at bounding box center [232, 660] width 126 height 18
click at [480, 672] on div "Select type" at bounding box center [347, 666] width 358 height 23
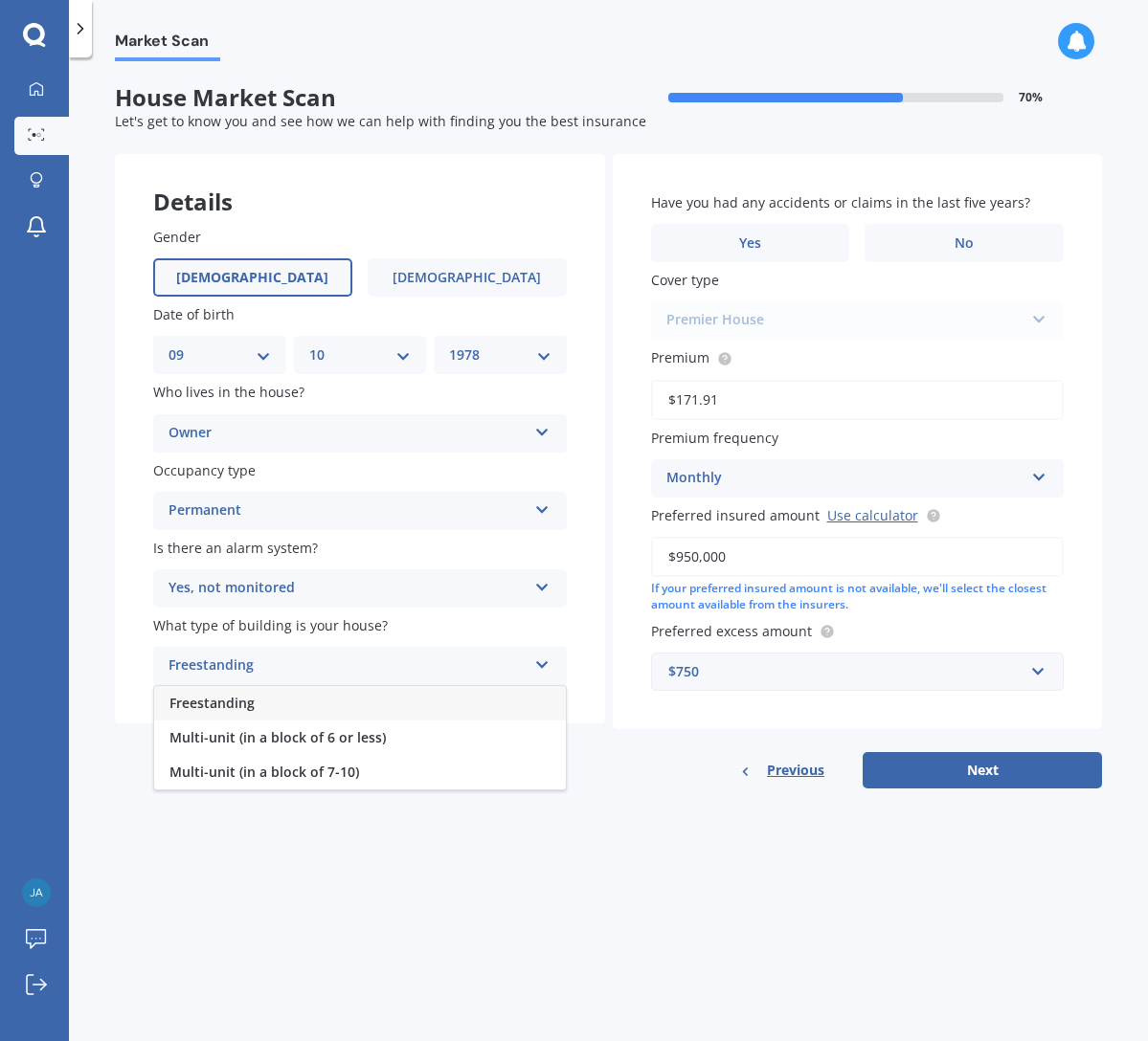
click at [234, 704] on span "Freestanding" at bounding box center [212, 703] width 86 height 18
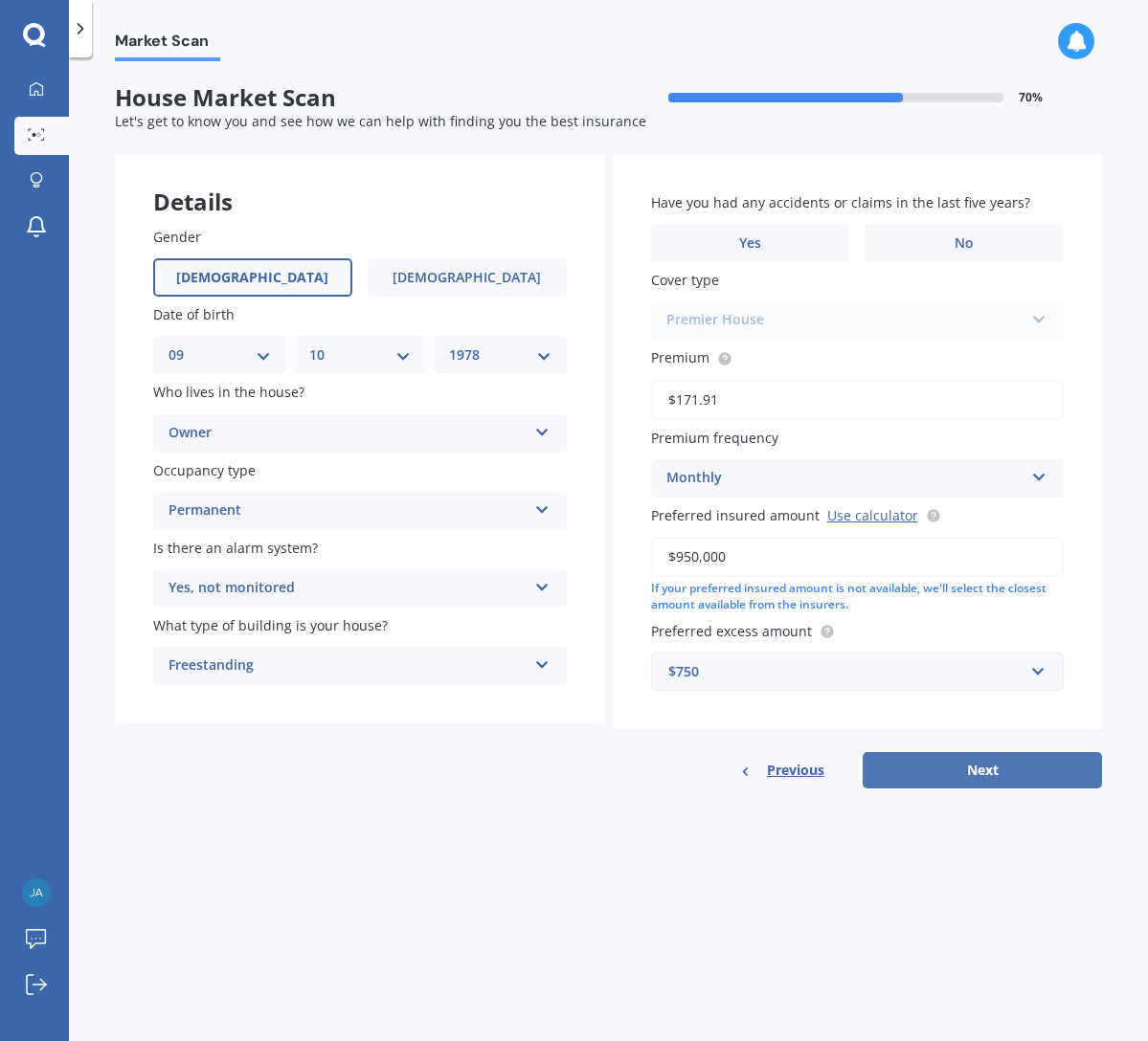
click at [964, 765] on button "Next" at bounding box center [982, 770] width 239 height 37
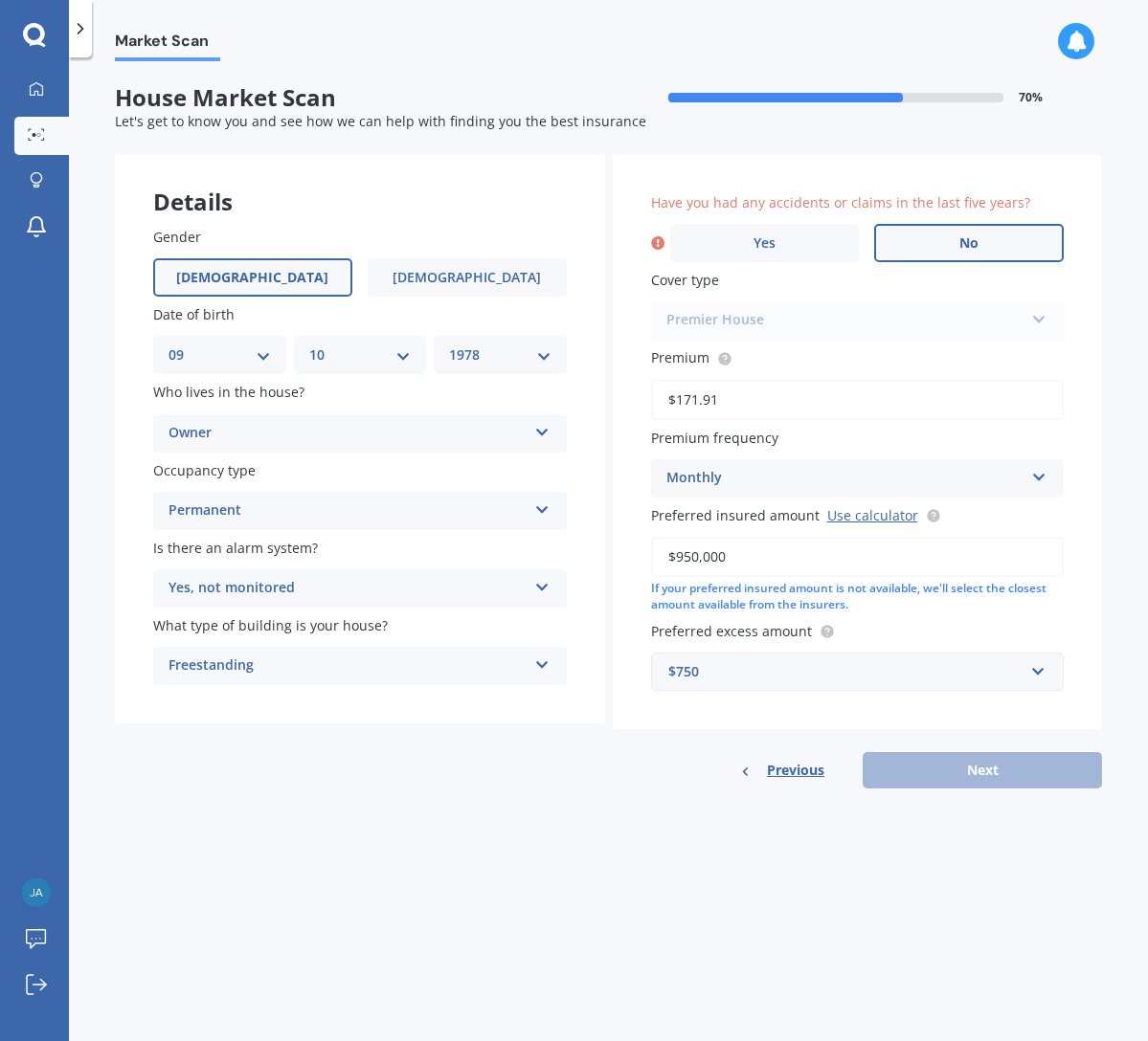
click at [940, 245] on label "No" at bounding box center [969, 243] width 189 height 38
click at [0, 0] on input "No" at bounding box center [0, 0] width 0 height 0
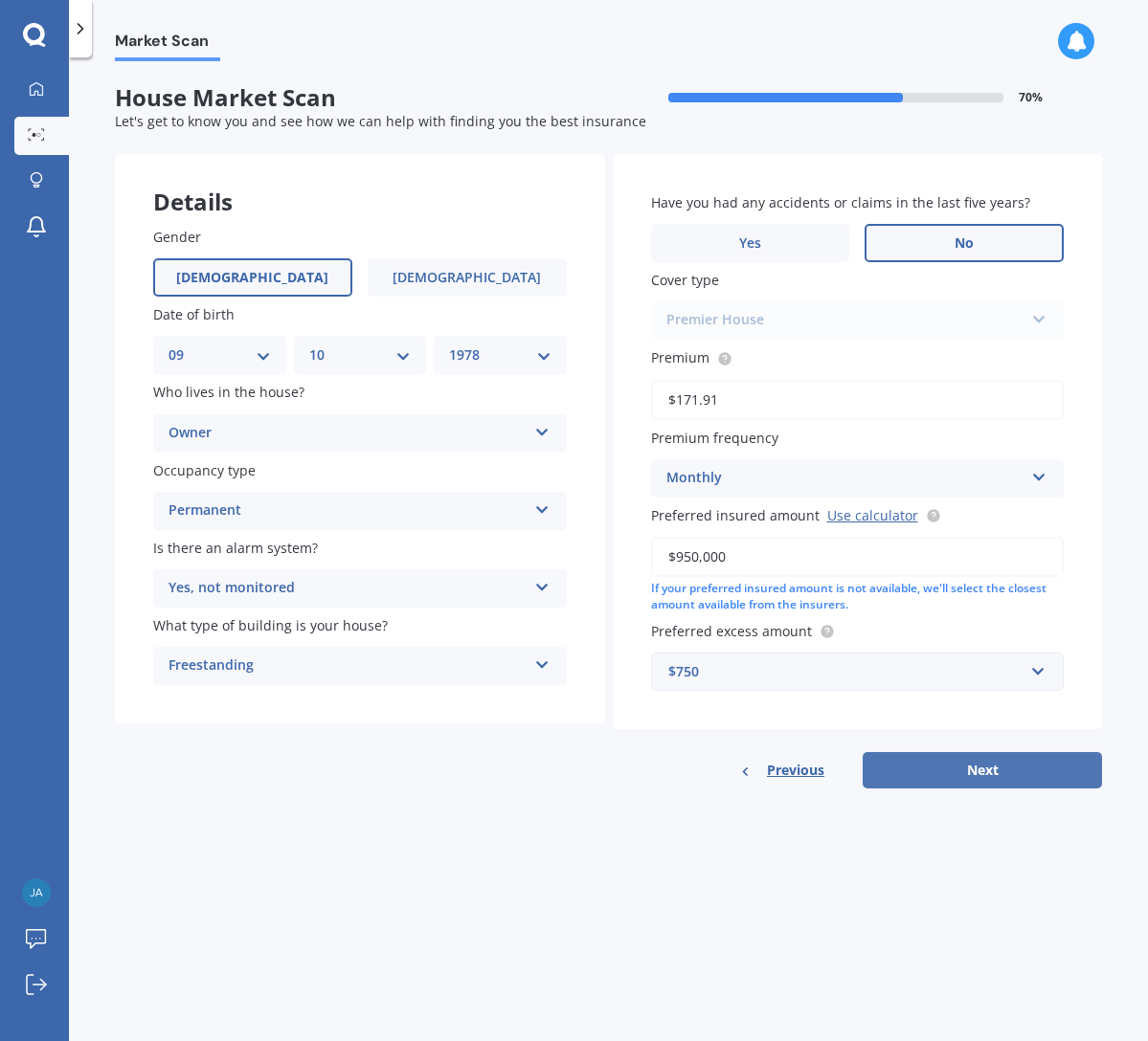
click at [961, 765] on button "Next" at bounding box center [982, 770] width 239 height 37
select select "09"
select select "10"
select select "1978"
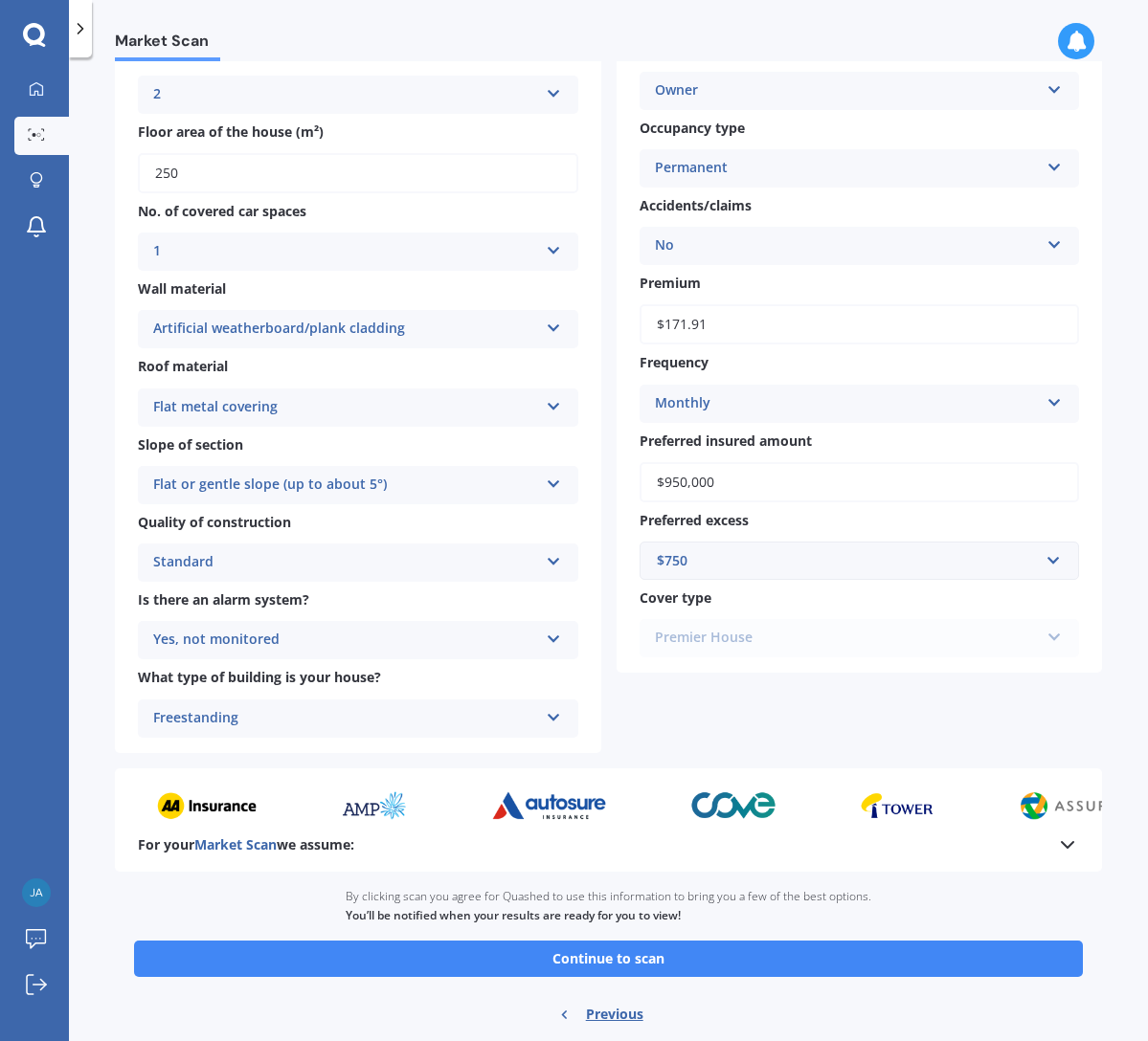
scroll to position [288, 0]
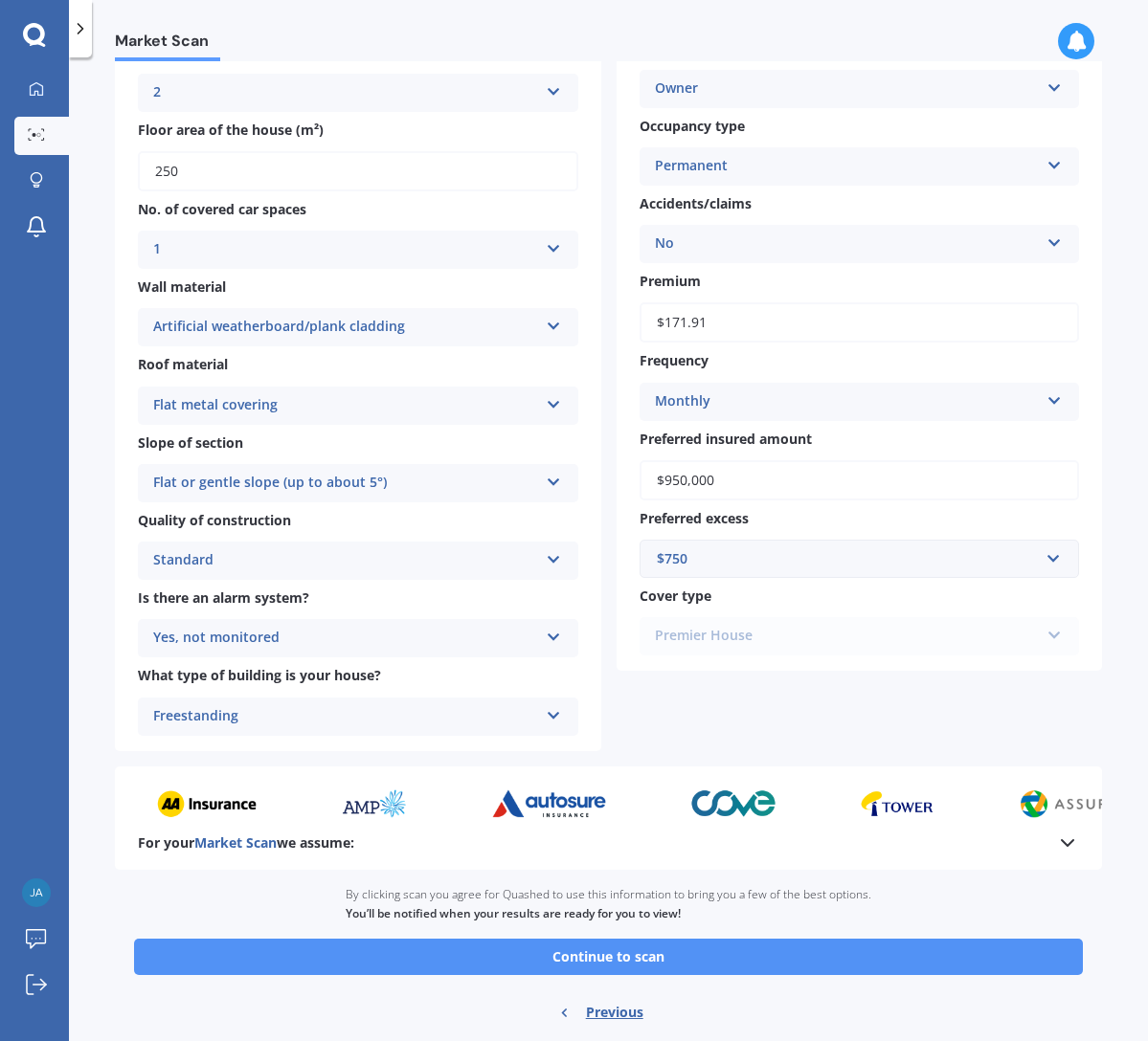
click at [633, 951] on button "Continue to scan" at bounding box center [608, 956] width 949 height 37
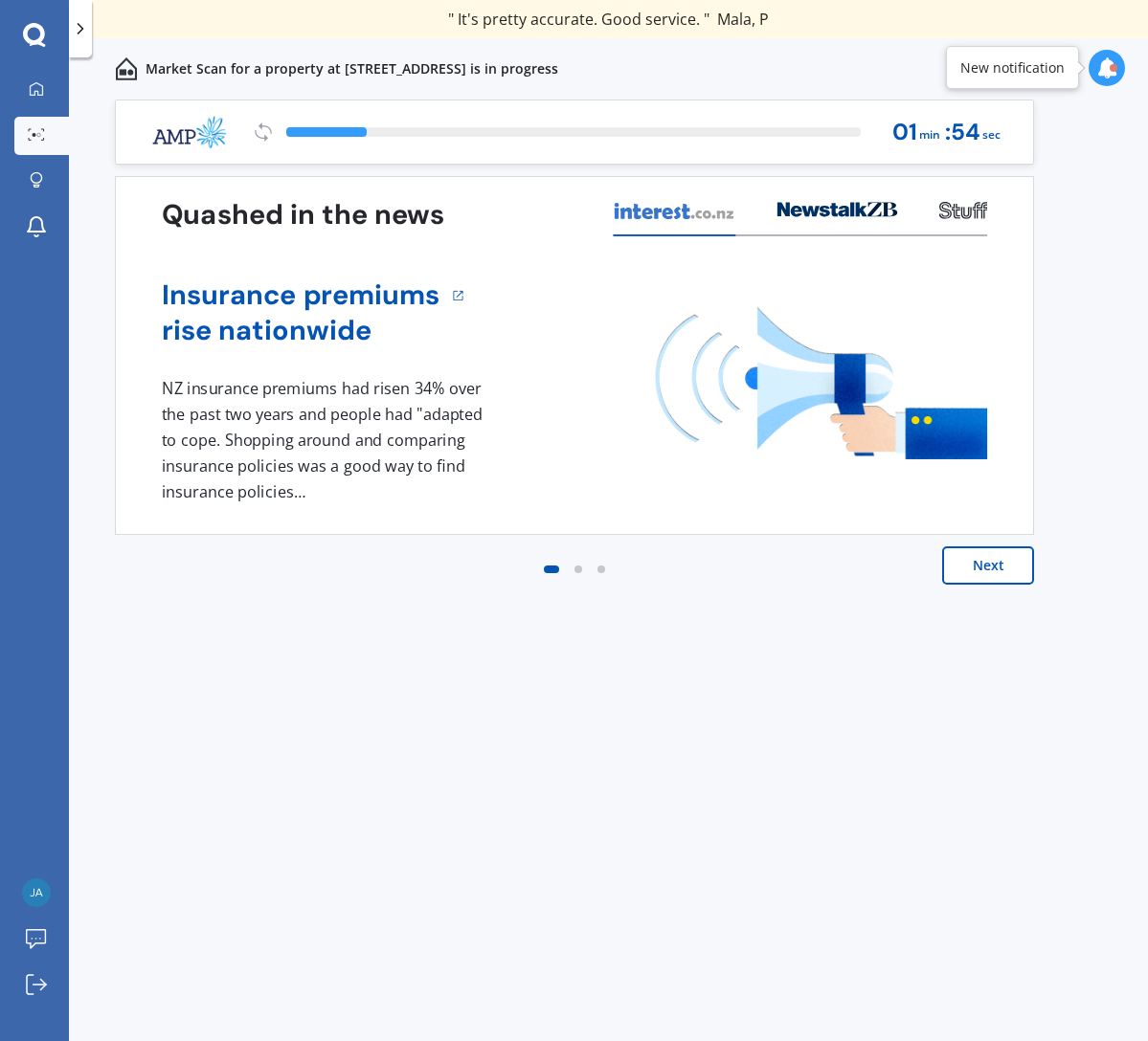
click at [978, 566] on button "Next" at bounding box center [988, 565] width 92 height 38
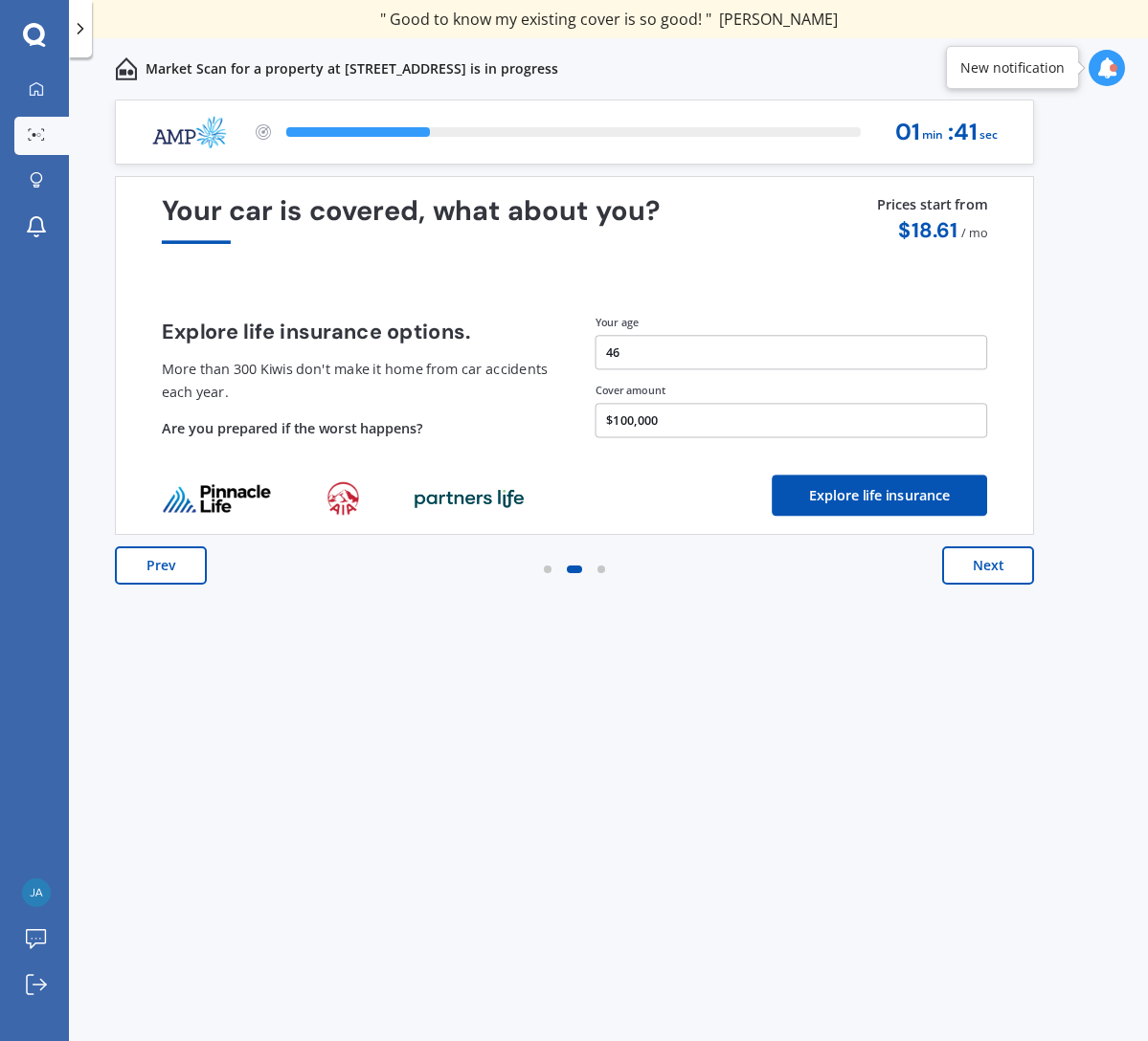
click at [1000, 569] on button "Next" at bounding box center [988, 565] width 92 height 38
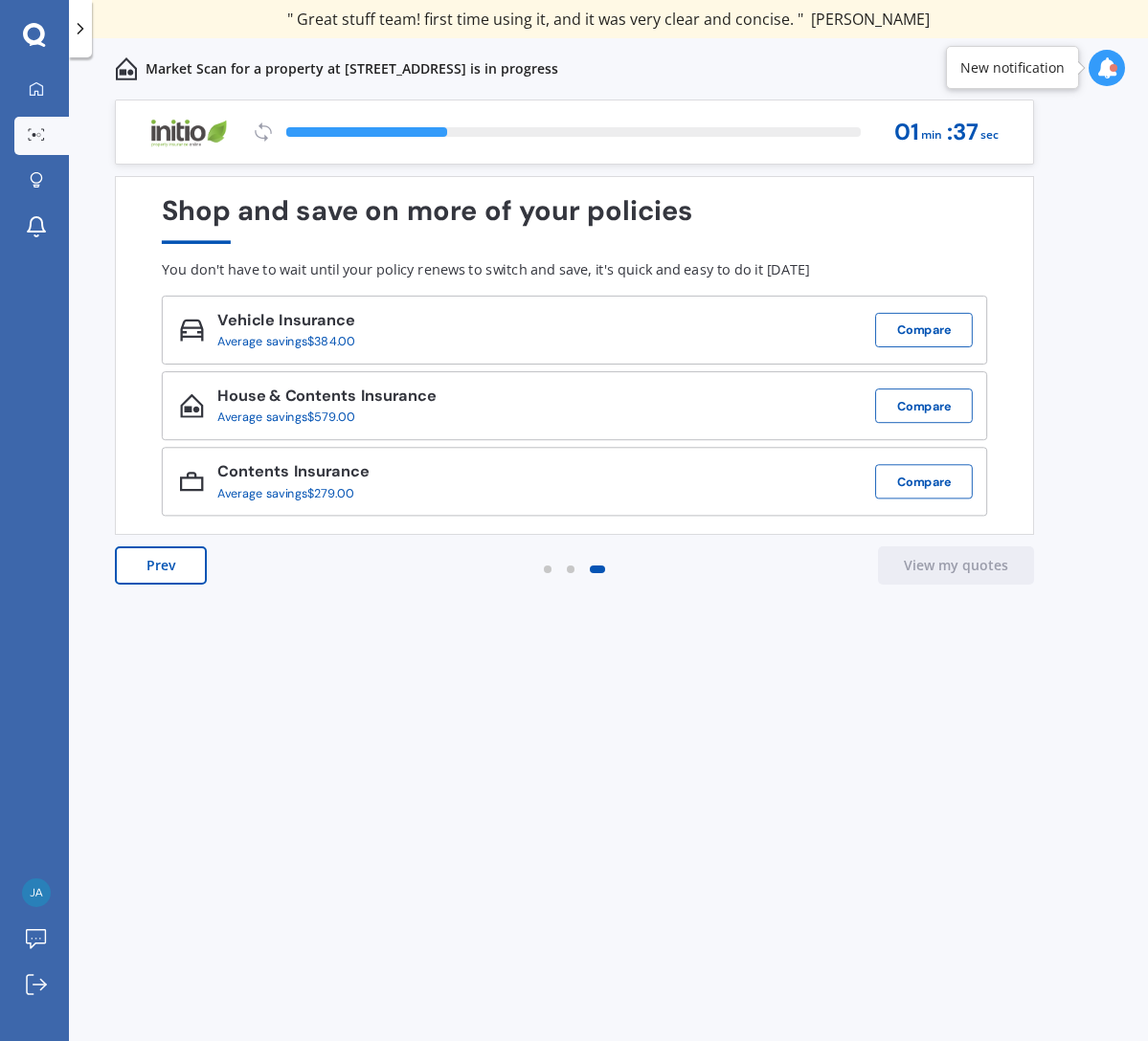
click at [149, 573] on button "Prev" at bounding box center [160, 565] width 92 height 38
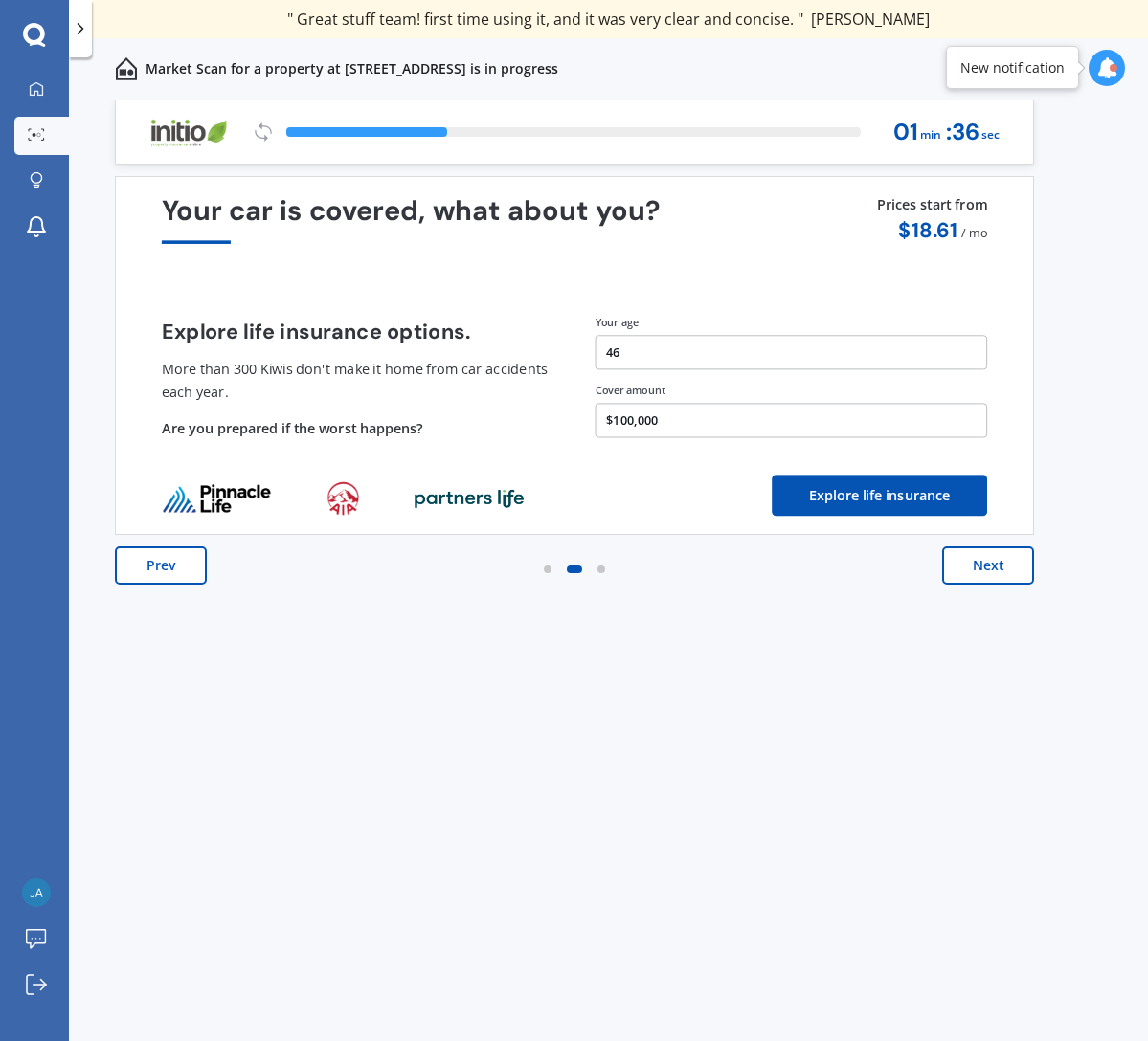
click at [162, 565] on button "Prev" at bounding box center [160, 565] width 92 height 38
